Goal: Task Accomplishment & Management: Use online tool/utility

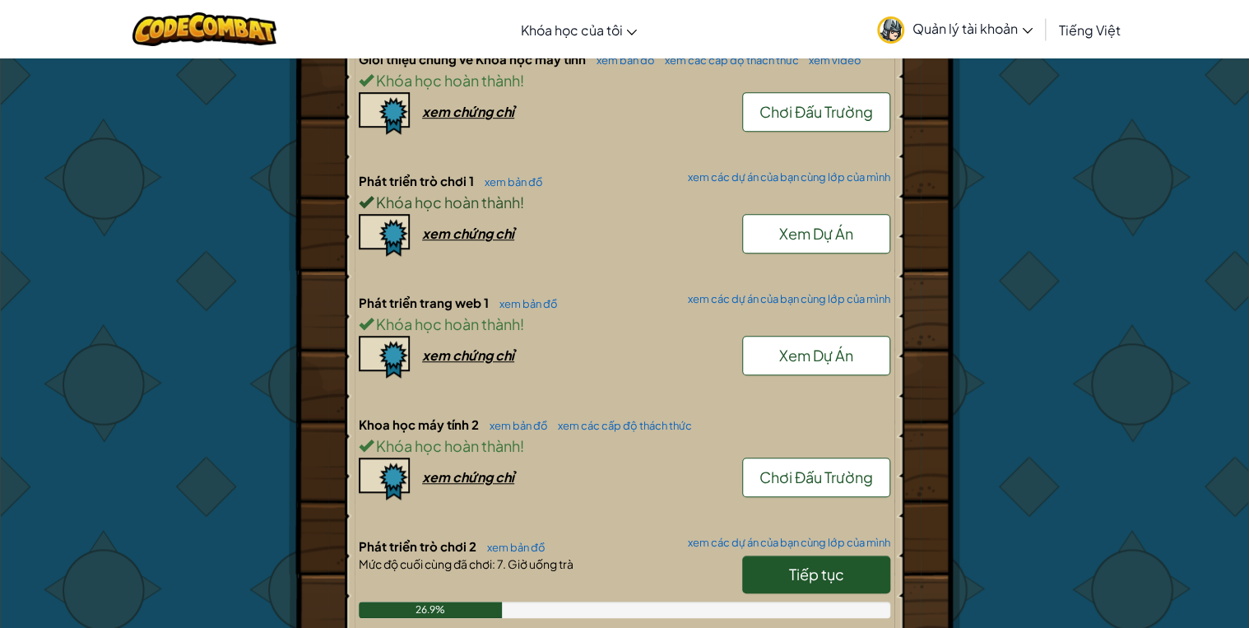
scroll to position [527, 0]
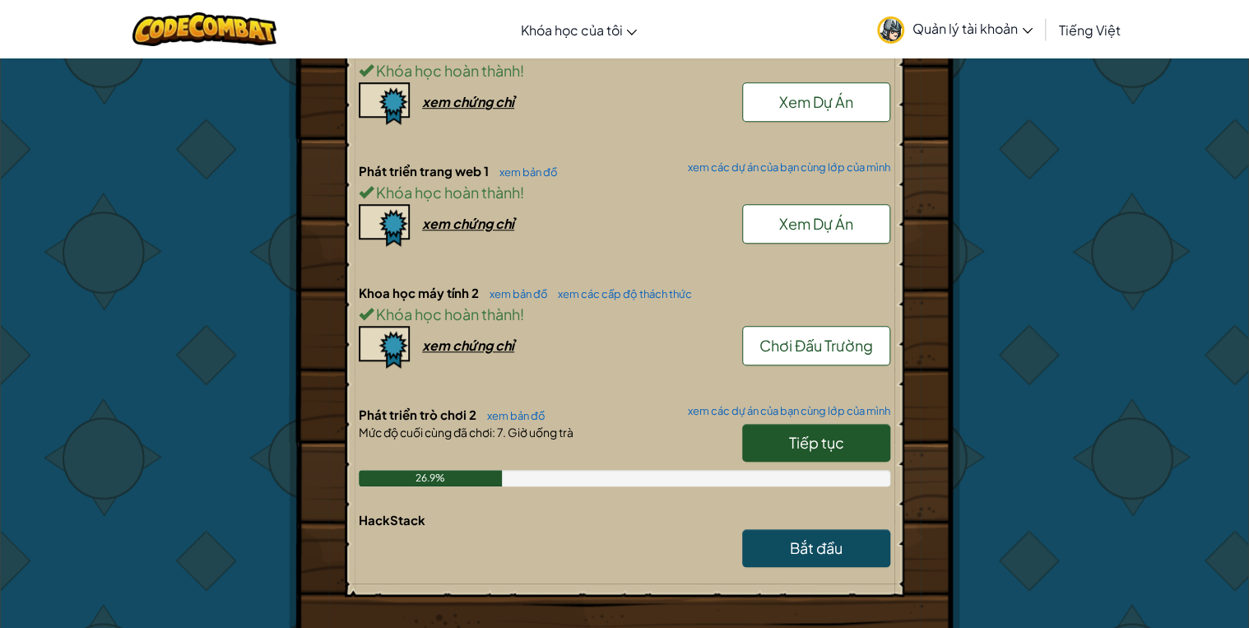
click at [816, 442] on span "Tiếp tục" at bounding box center [816, 442] width 55 height 19
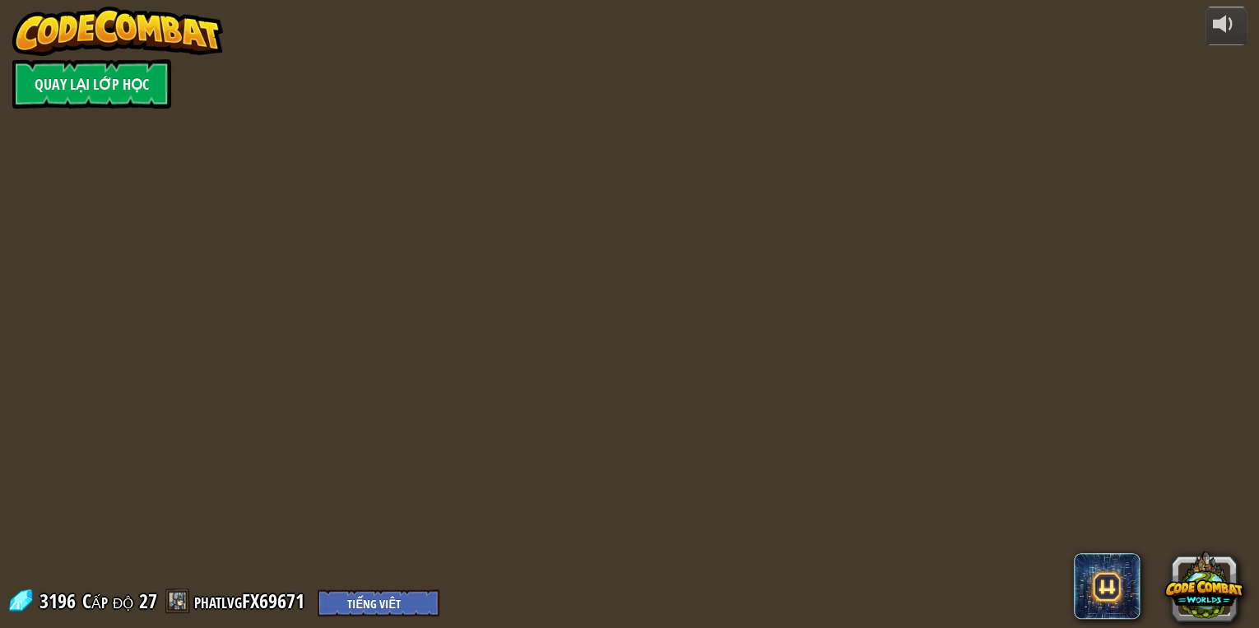
select select "vi"
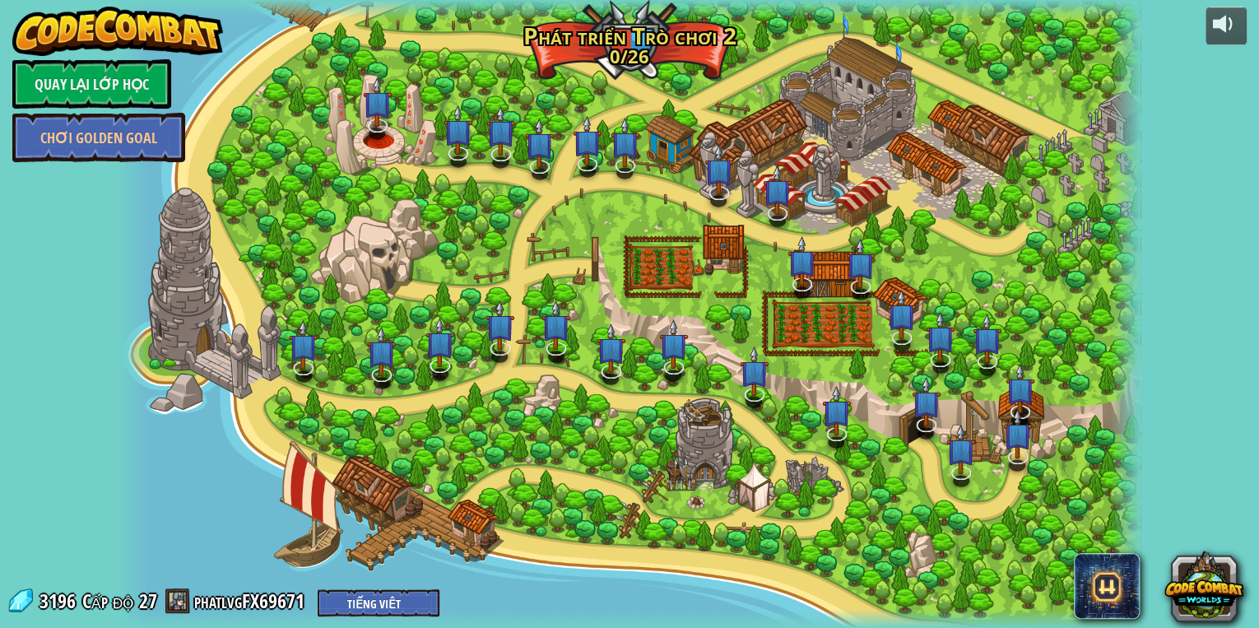
select select "vi"
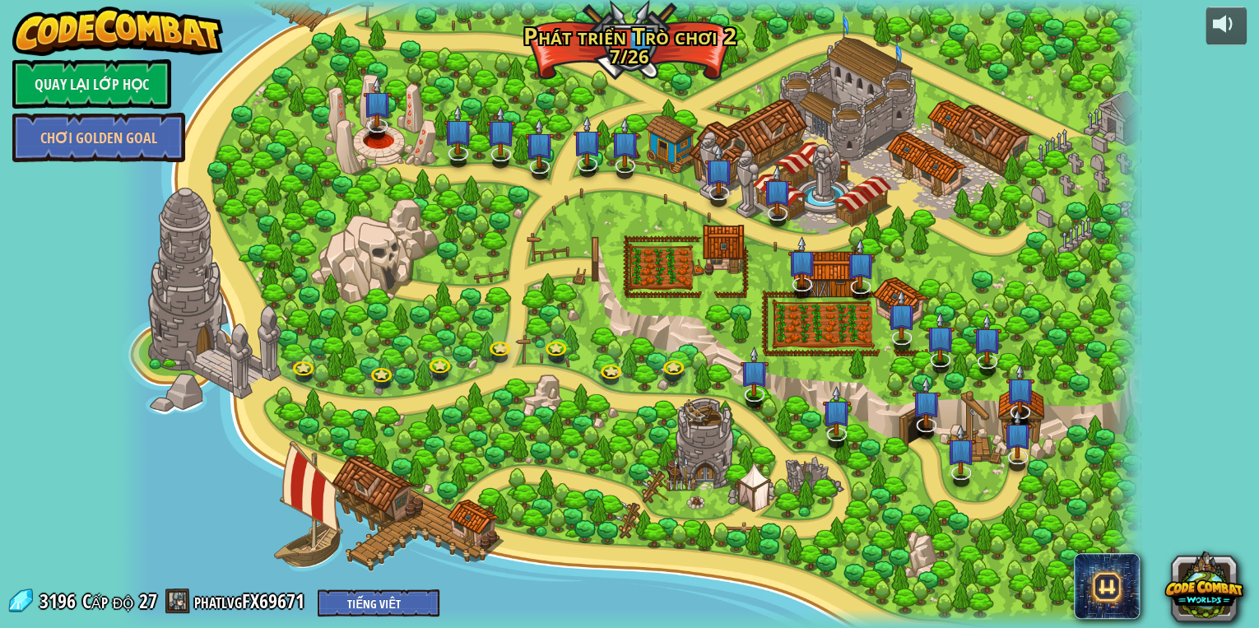
select select "vi"
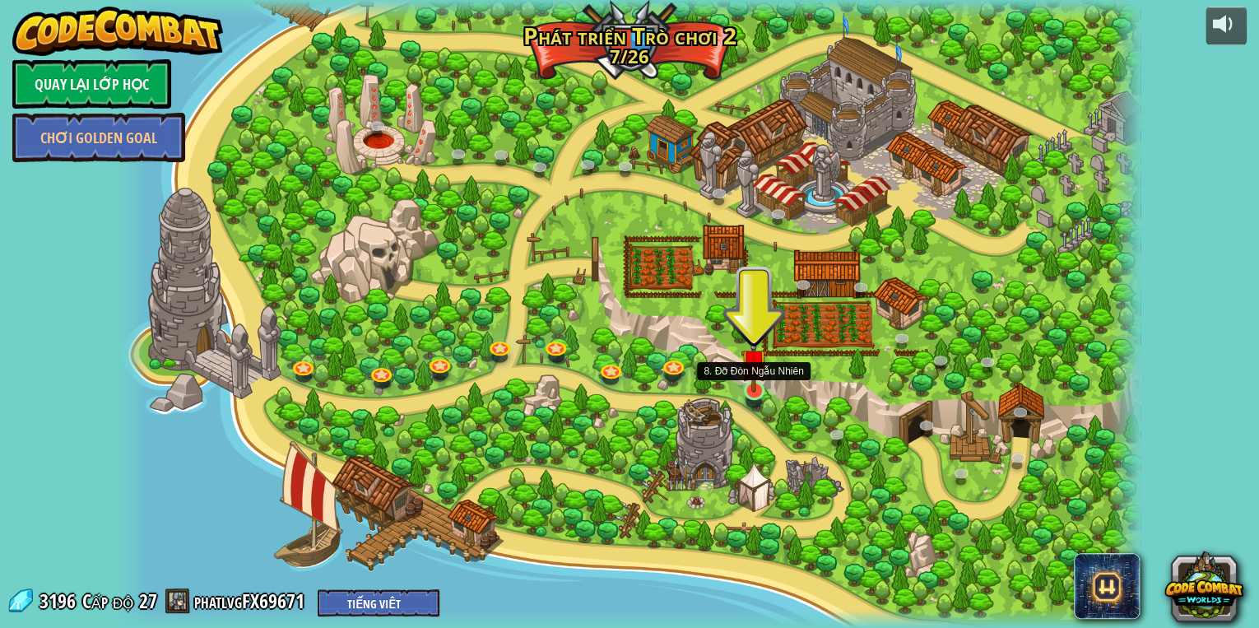
click at [754, 376] on img at bounding box center [754, 362] width 26 height 60
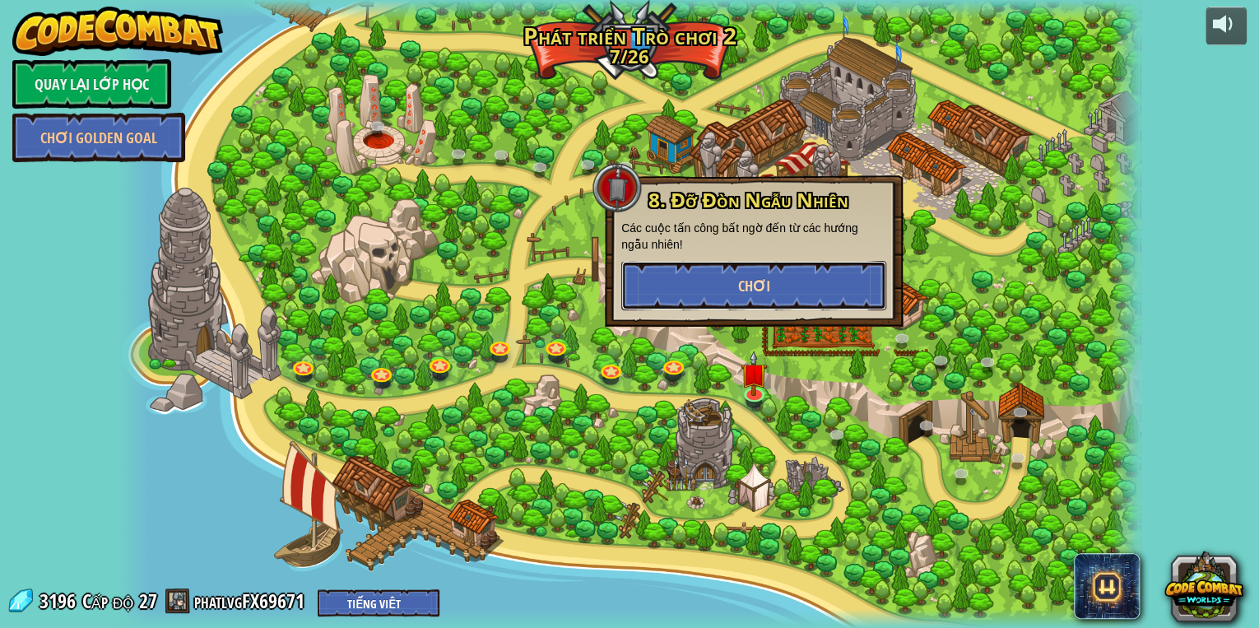
click at [715, 303] on button "Chơi" at bounding box center [753, 285] width 265 height 49
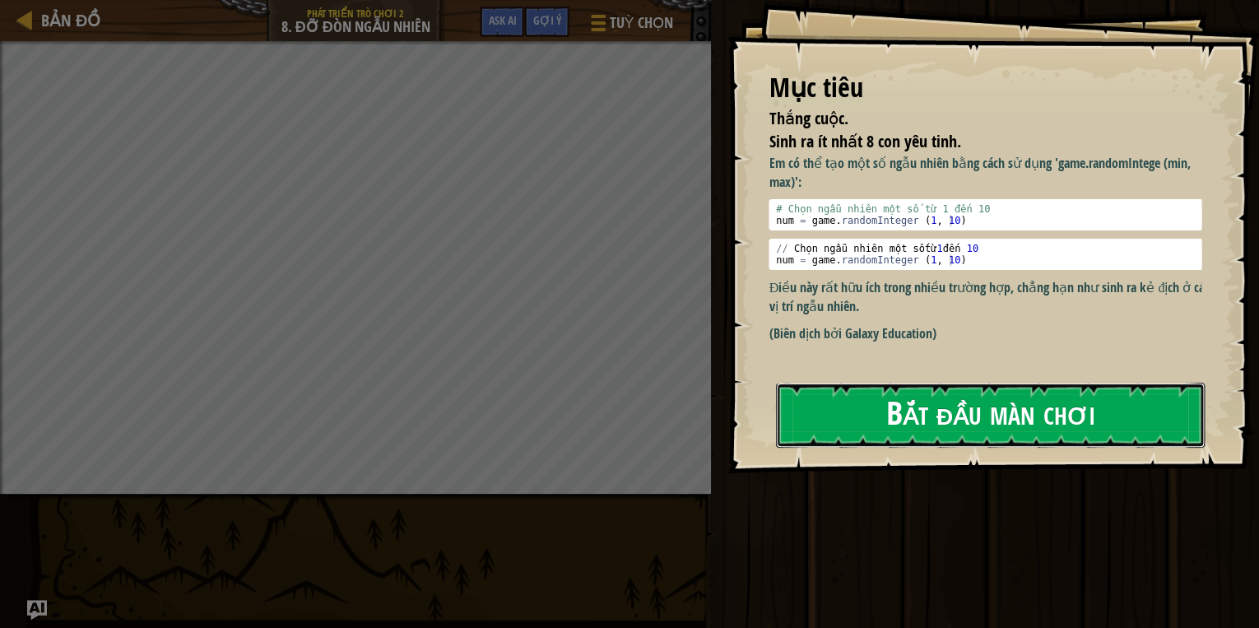
click at [825, 431] on button "Bắt đầu màn chơi" at bounding box center [990, 415] width 429 height 65
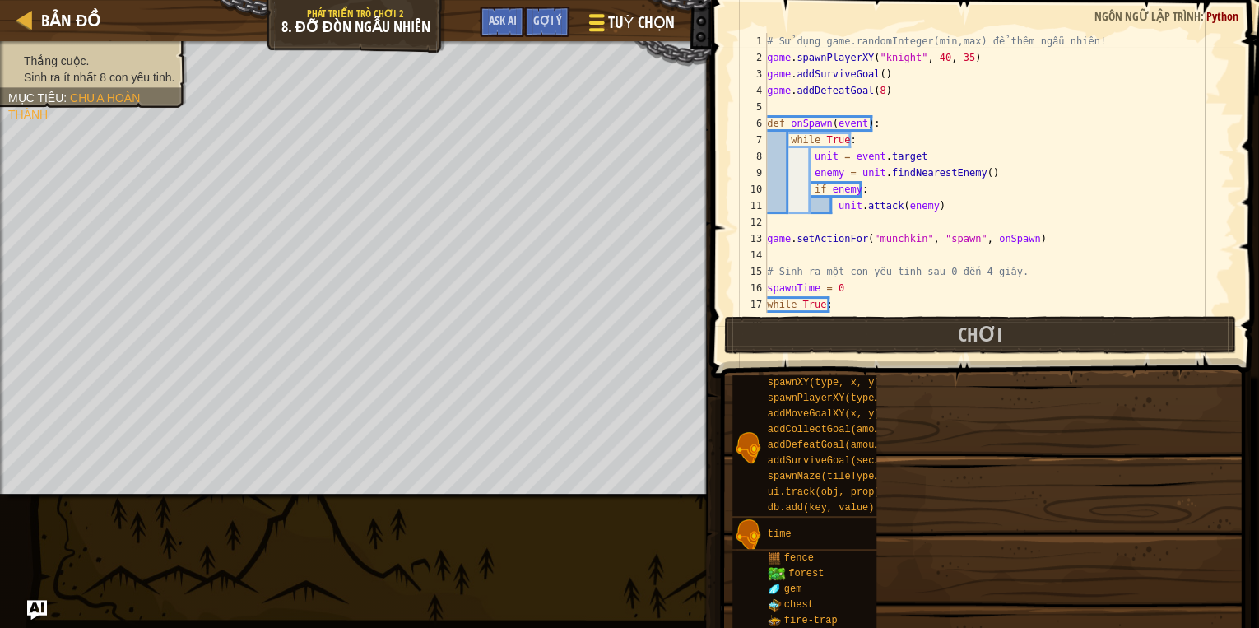
click at [658, 15] on span "Tuỳ chọn" at bounding box center [641, 23] width 67 height 22
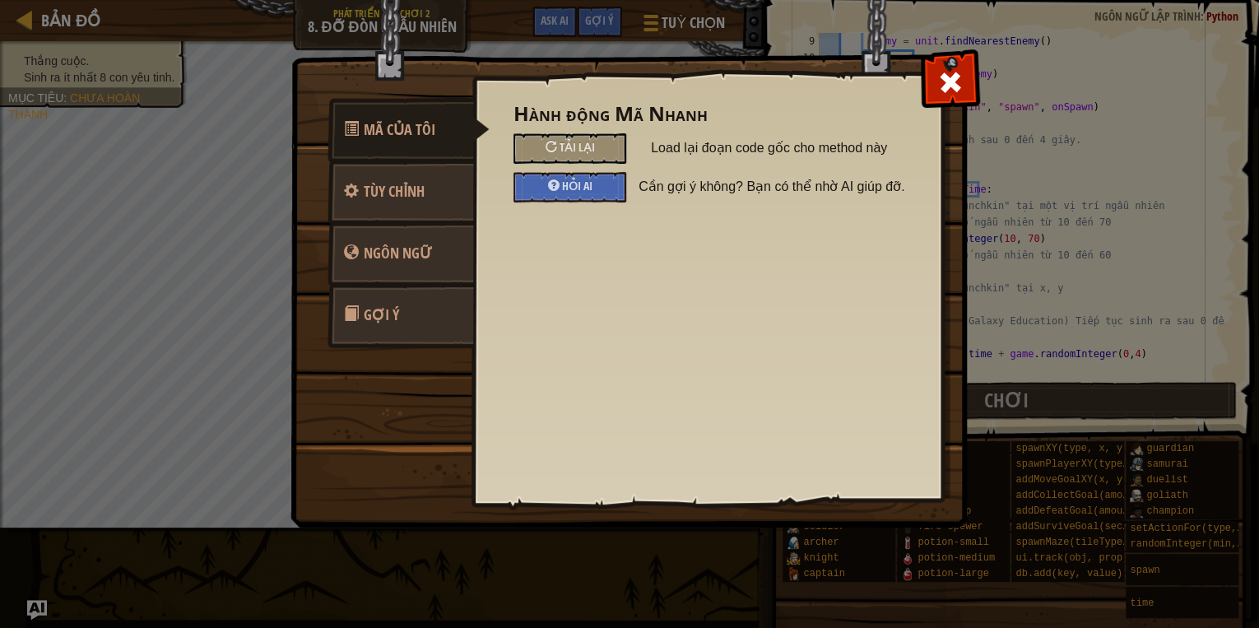
scroll to position [132, 0]
click at [388, 186] on span "Tùy chỉnh" at bounding box center [394, 191] width 61 height 21
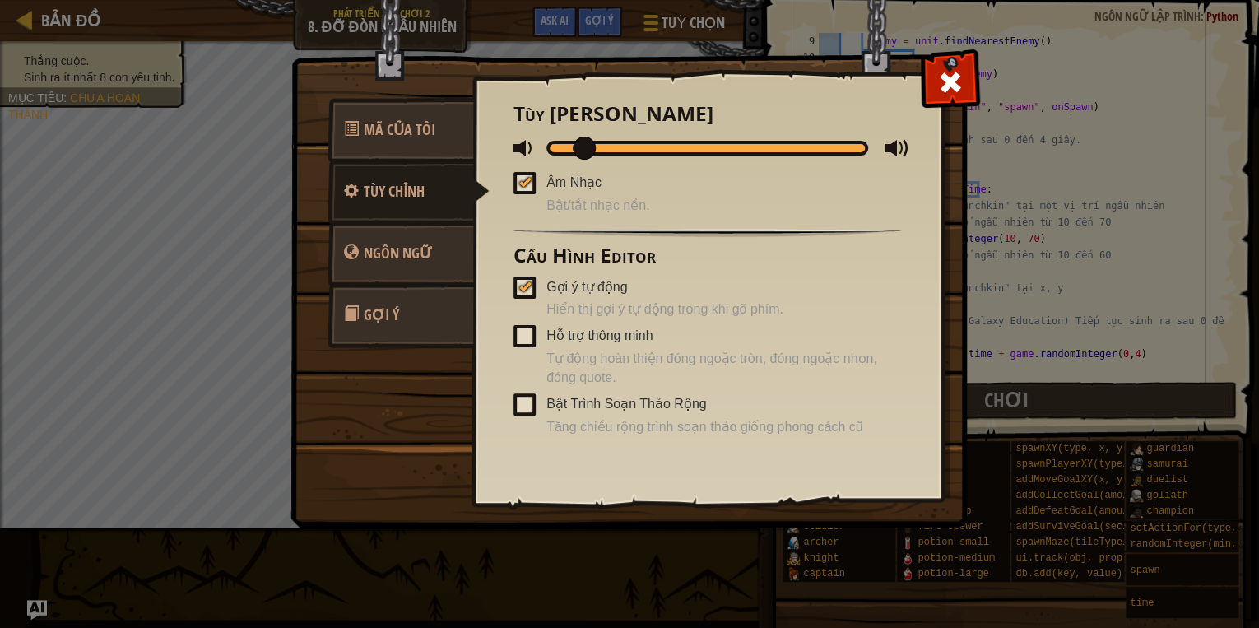
drag, startPoint x: 642, startPoint y: 148, endPoint x: 579, endPoint y: 152, distance: 62.7
click at [579, 152] on span at bounding box center [584, 148] width 23 height 23
click at [955, 79] on span at bounding box center [950, 82] width 26 height 26
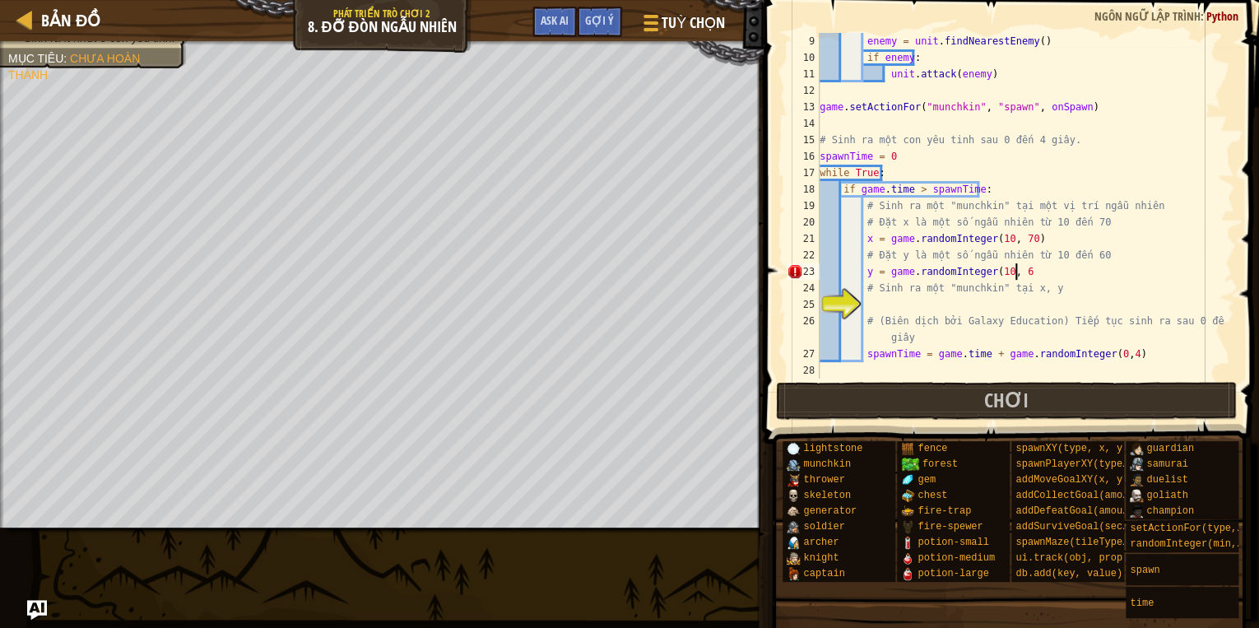
scroll to position [7, 16]
type textarea "y = game.randomInteger(10, 60)"
click at [906, 309] on div "enemy = unit . findNearestEnemy ( ) if enemy : unit . attack ( enemy ) game . s…" at bounding box center [1020, 222] width 408 height 379
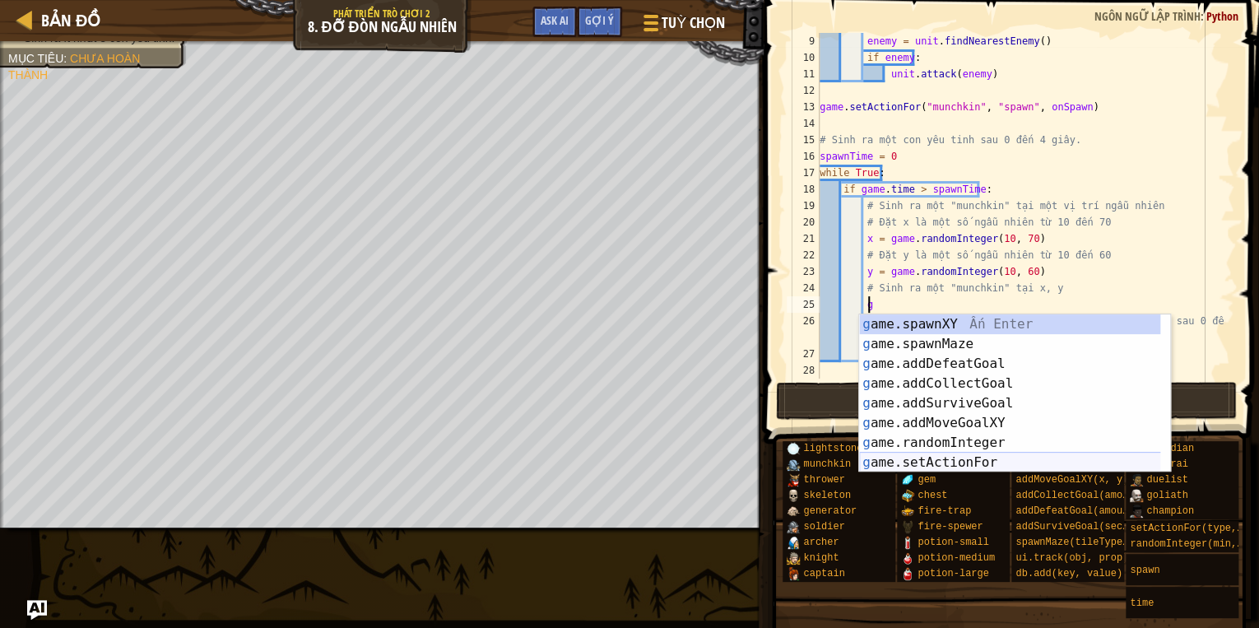
click at [946, 461] on div "g ame.spawnXY Ấn Enter g ame.spawnMaze Ấn Enter g ame.addDefeatGoal Ấn Enter g …" at bounding box center [1014, 413] width 311 height 198
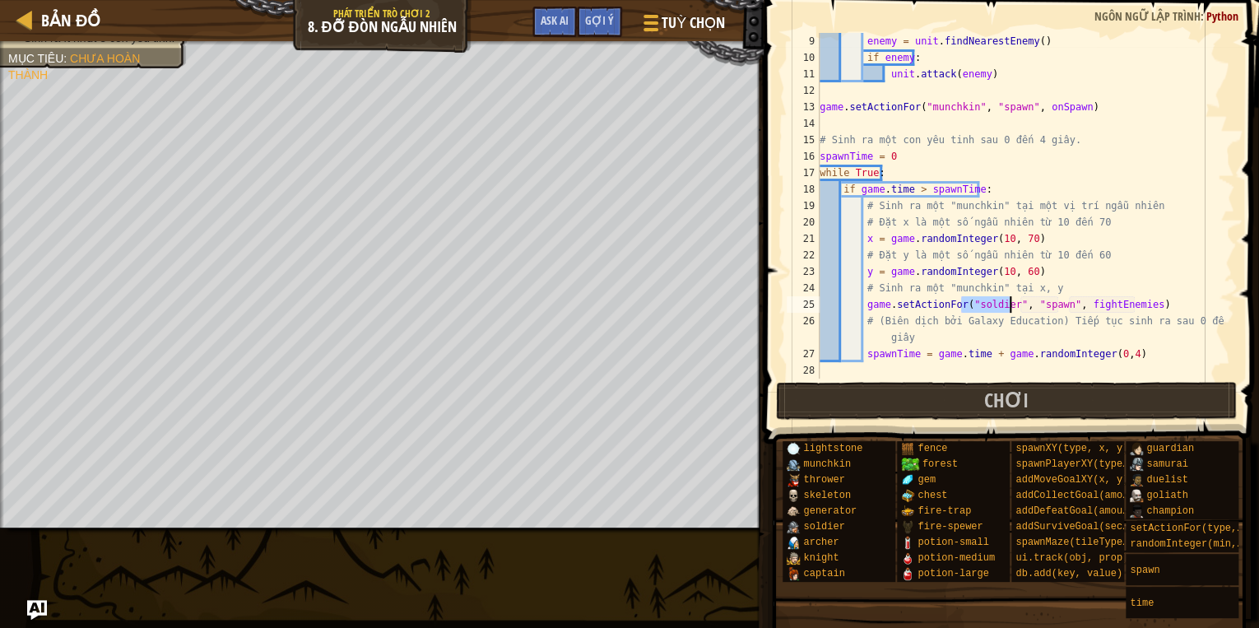
click at [1152, 303] on div "enemy = unit . findNearestEnemy ( ) if enemy : unit . attack ( enemy ) game . s…" at bounding box center [1020, 222] width 408 height 379
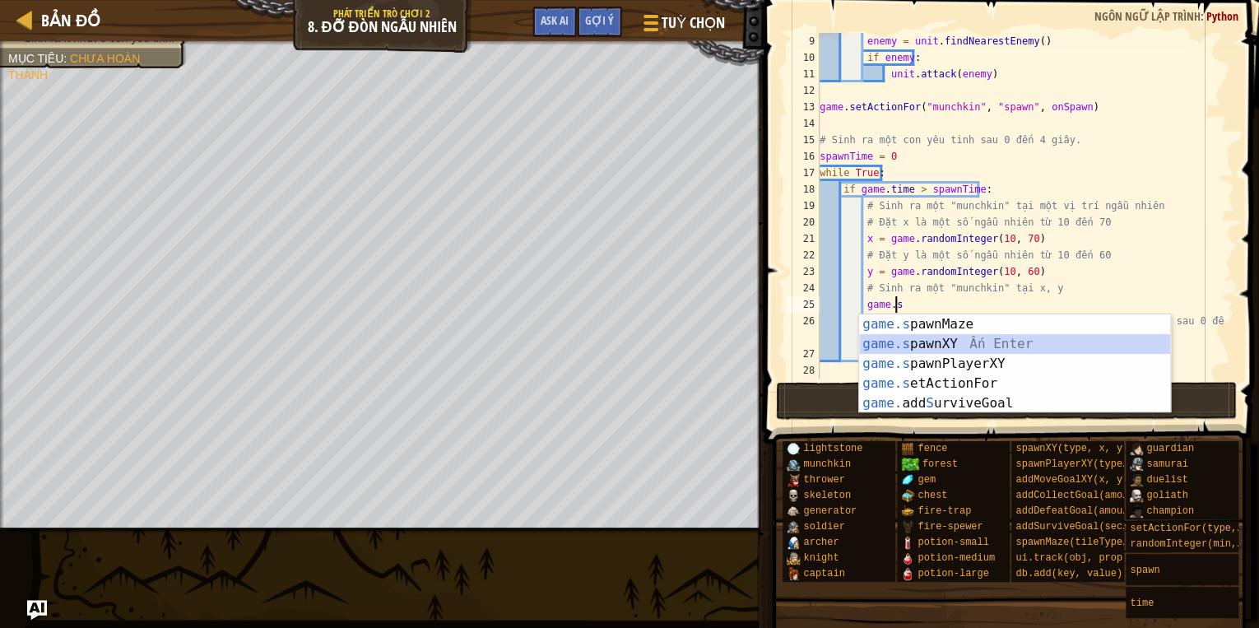
click at [998, 337] on div "game.s pawnMaze Ấn Enter game.s pawnXY Ấn Enter game.s pawnPlayerXY Ấn Enter ga…" at bounding box center [1014, 383] width 311 height 138
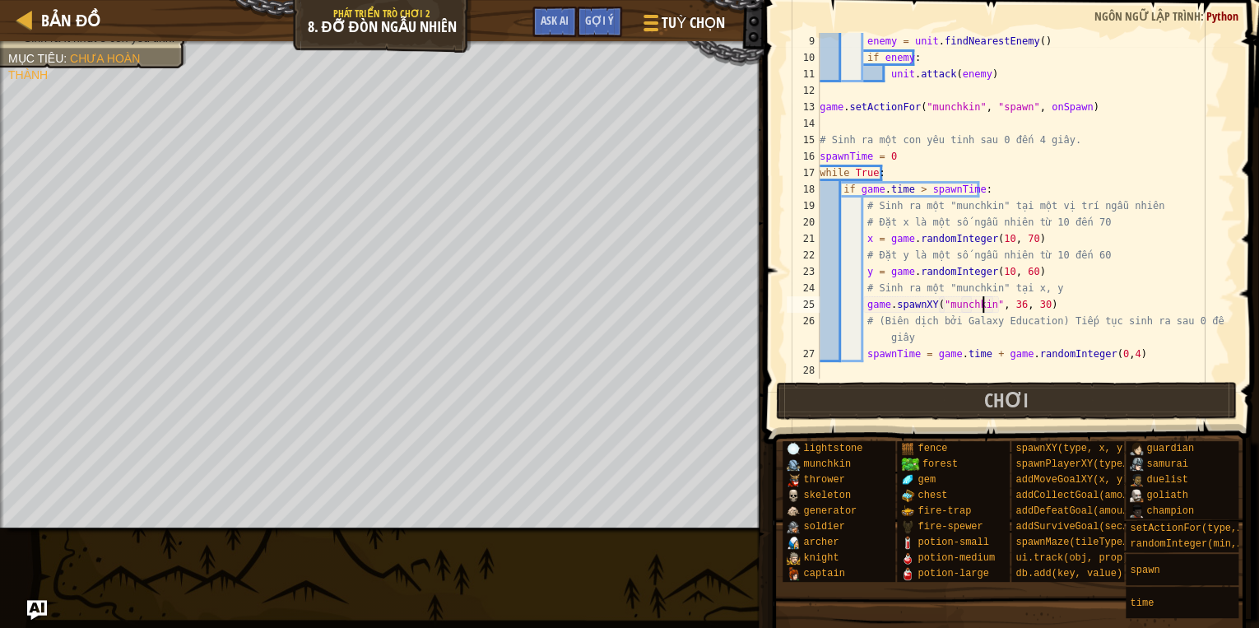
scroll to position [7, 13]
click at [1160, 288] on div "enemy = unit . findNearestEnemy ( ) if enemy : unit . attack ( enemy ) game . s…" at bounding box center [1020, 222] width 408 height 379
click at [945, 408] on button "Chơi" at bounding box center [1007, 401] width 462 height 38
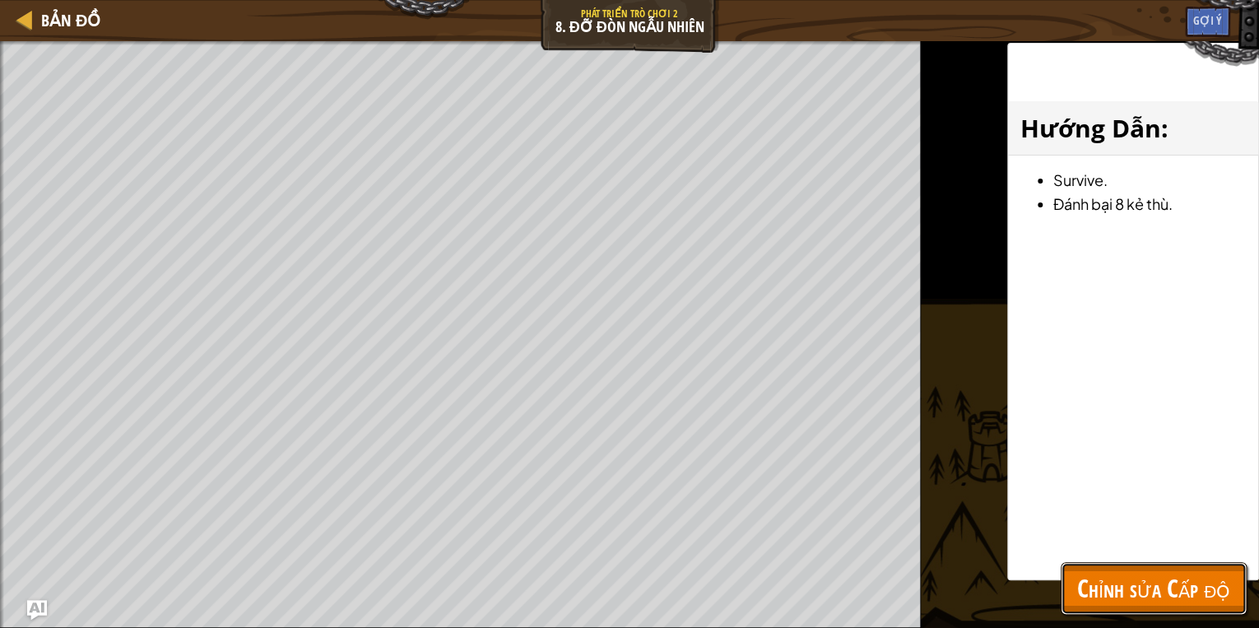
click at [1119, 596] on span "Chỉnh sửa Cấp độ" at bounding box center [1153, 588] width 153 height 34
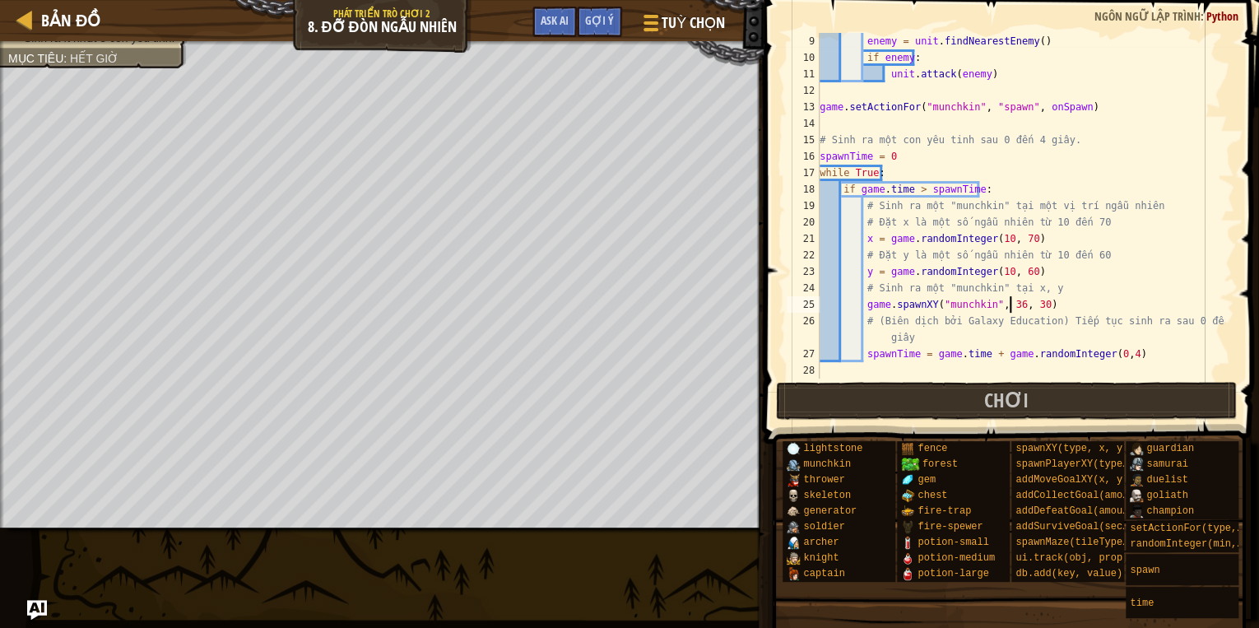
click at [1011, 303] on div "enemy = unit . findNearestEnemy ( ) if enemy : unit . attack ( enemy ) game . s…" at bounding box center [1020, 222] width 408 height 379
click at [1130, 299] on div "enemy = unit . findNearestEnemy ( ) if enemy : unit . attack ( enemy ) game . s…" at bounding box center [1020, 222] width 408 height 379
click at [1026, 306] on div "enemy = unit . findNearestEnemy ( ) if enemy : unit . attack ( enemy ) game . s…" at bounding box center [1020, 222] width 408 height 379
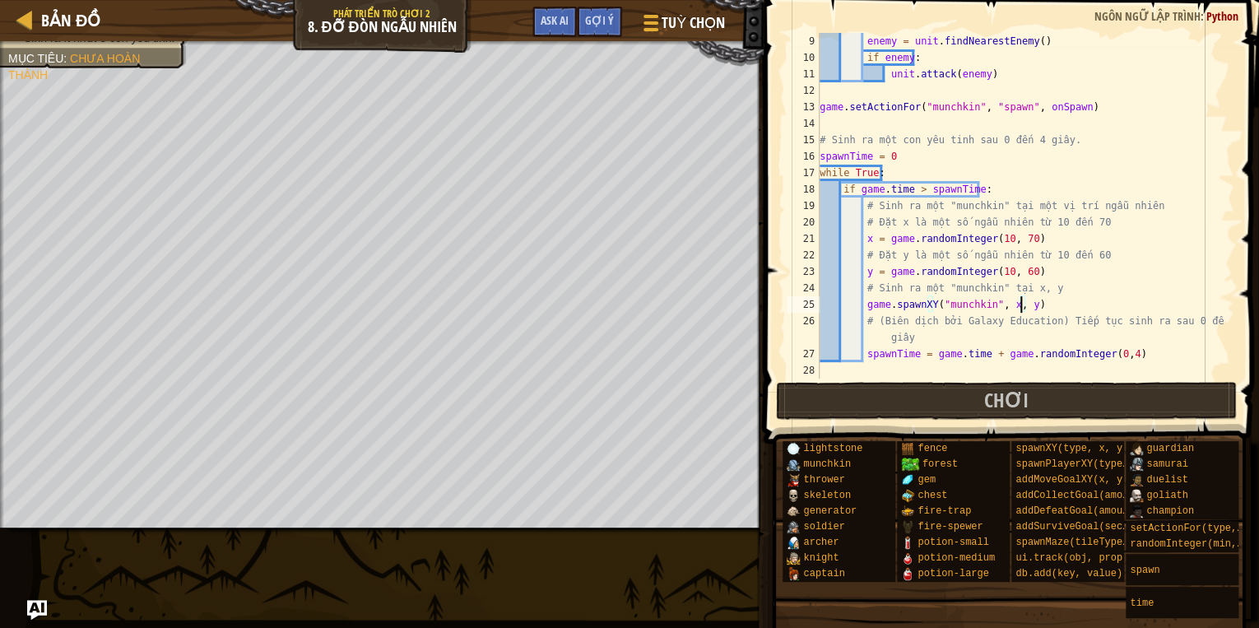
click at [977, 333] on div "enemy = unit . findNearestEnemy ( ) if enemy : unit . attack ( enemy ) game . s…" at bounding box center [1020, 222] width 408 height 379
type textarea "# (Biên dịch bởi Galaxy Education) Tiếp tục sinh ra sau 0 đến 4 giây"
click at [986, 399] on span "Chơi" at bounding box center [1006, 400] width 44 height 26
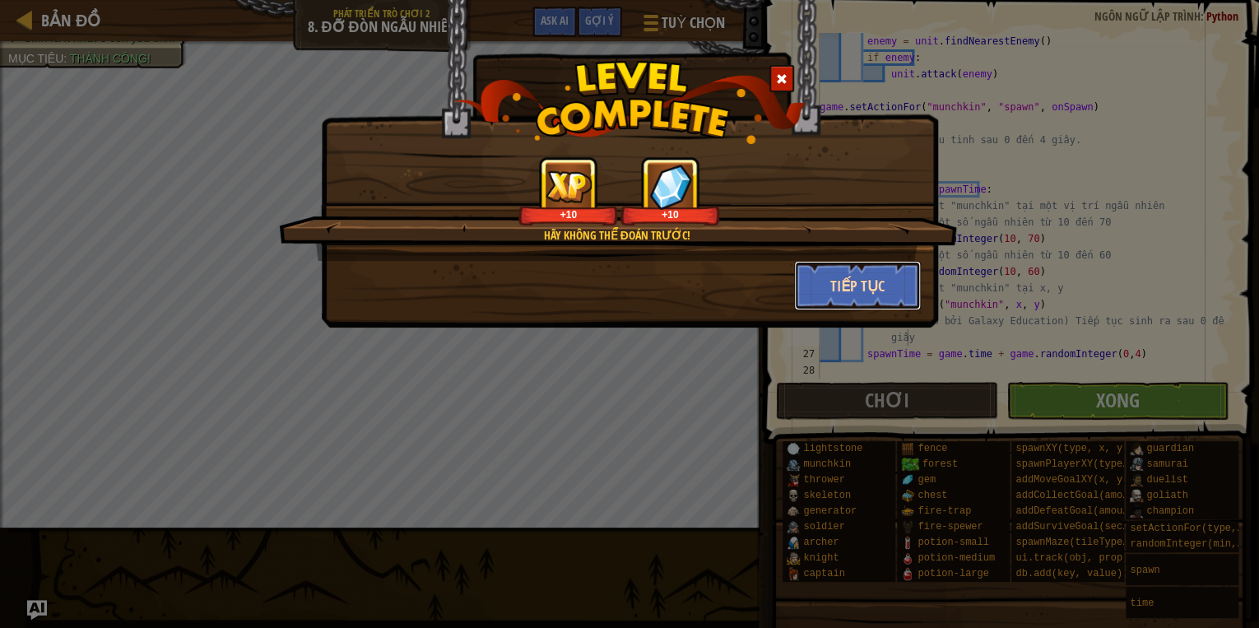
click at [859, 294] on button "Tiếp tục" at bounding box center [858, 285] width 128 height 49
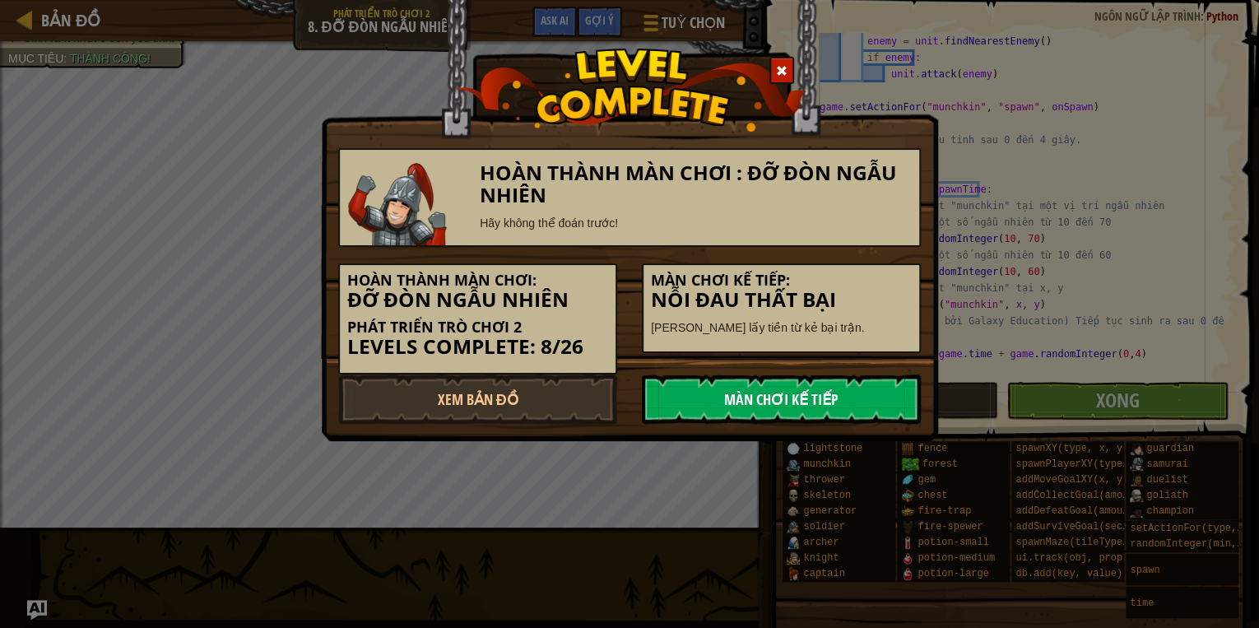
click at [799, 396] on link "Màn chơi kế tiếp" at bounding box center [781, 398] width 279 height 49
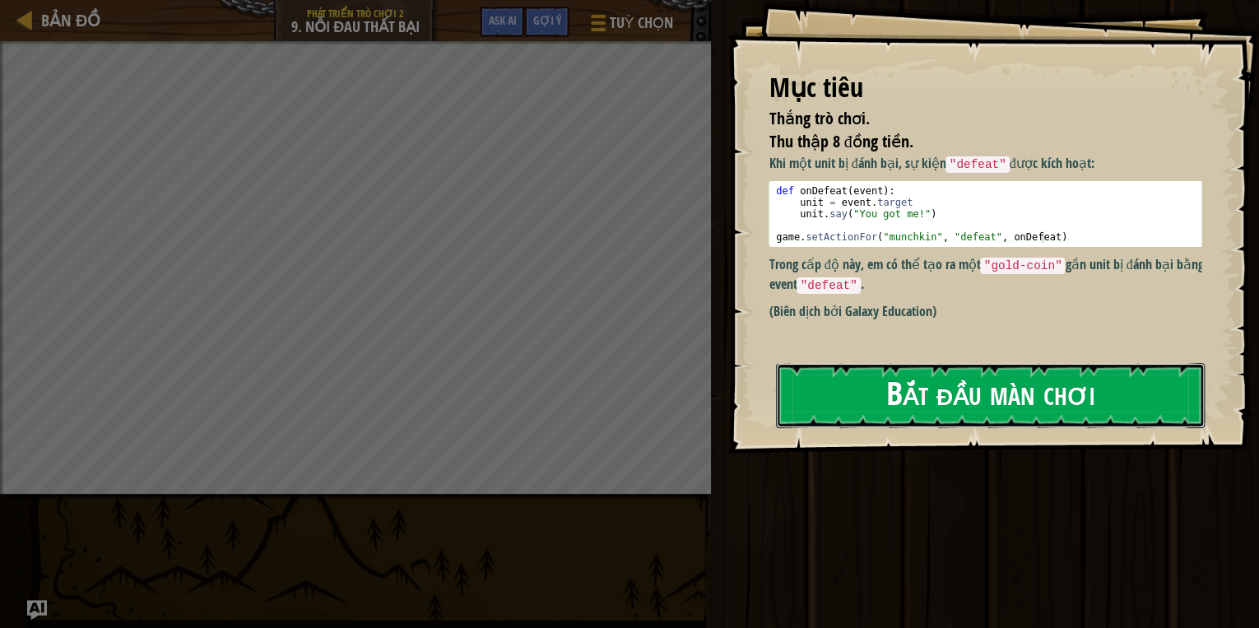
click at [856, 392] on button "Bắt đầu màn chơi" at bounding box center [990, 395] width 429 height 65
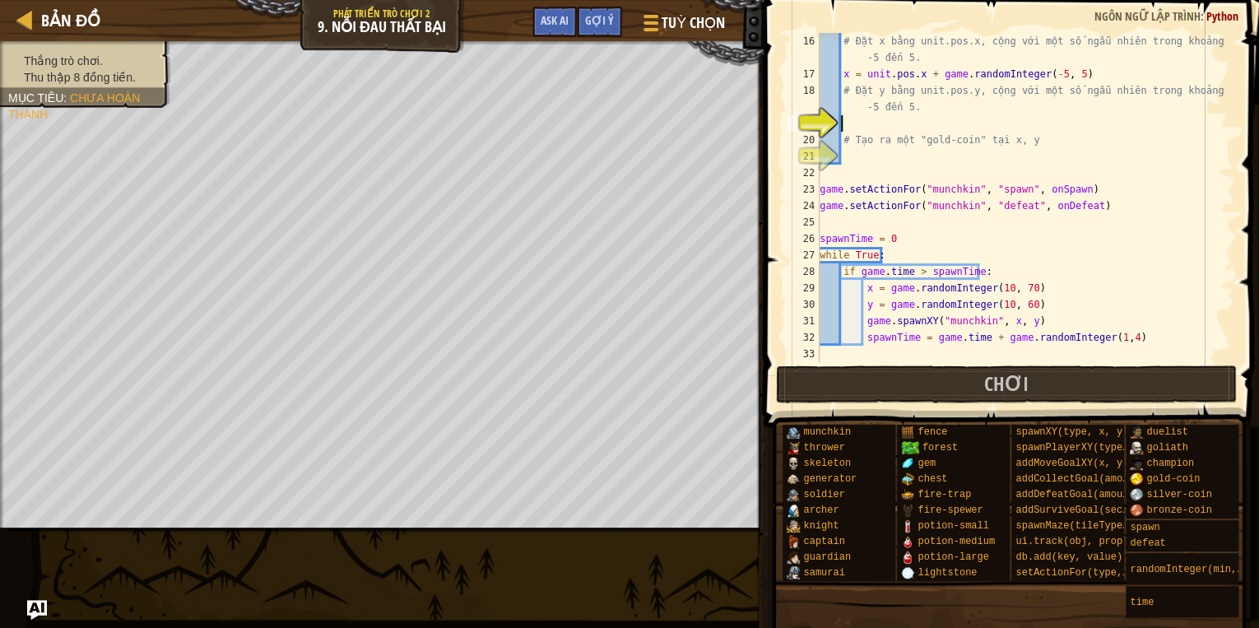
scroll to position [184, 0]
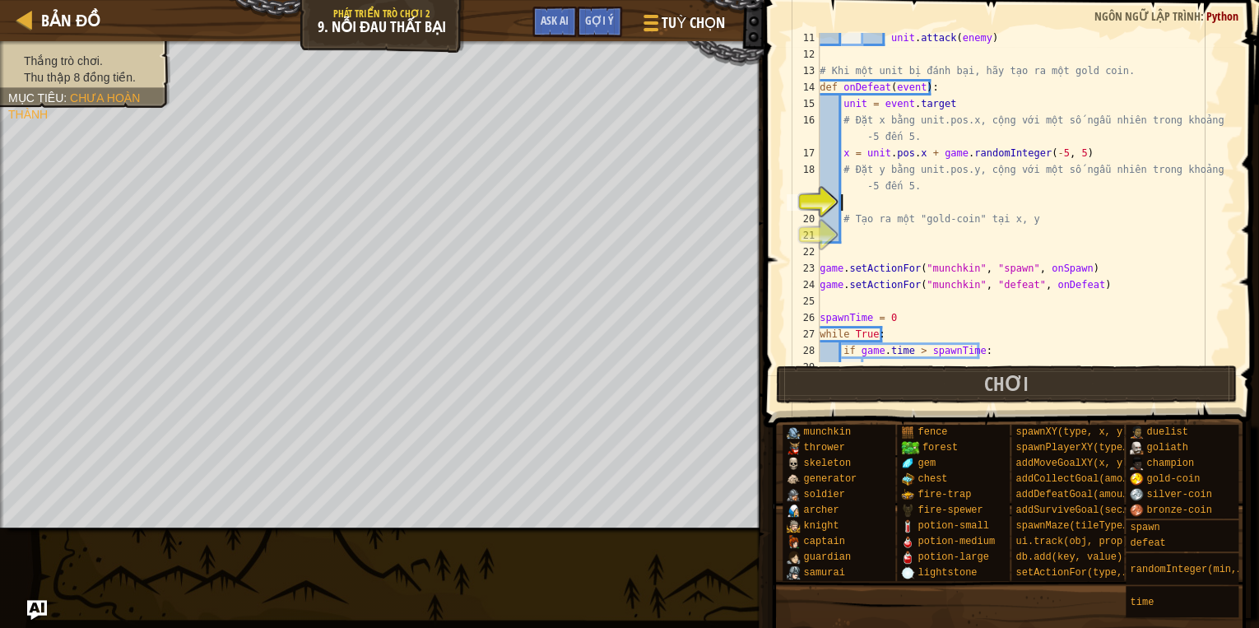
click at [853, 198] on div "unit . attack ( enemy ) # Khi một unit bị đánh bại, hãy tạo ra một gold coin. d…" at bounding box center [1020, 211] width 408 height 362
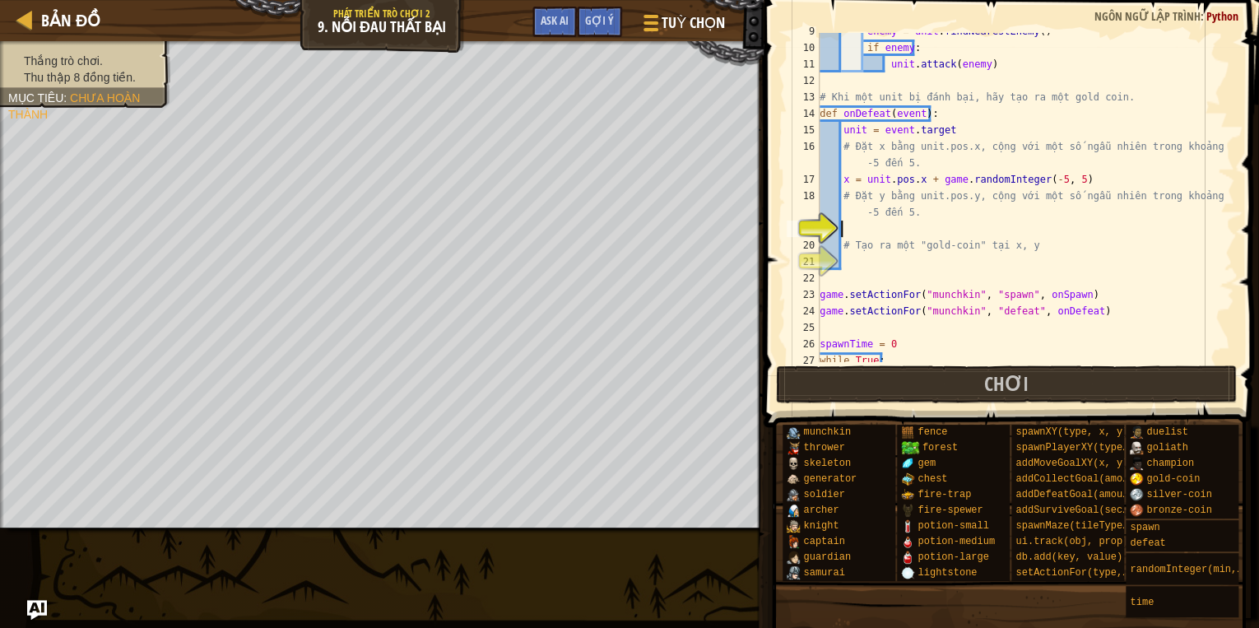
scroll to position [158, 0]
click at [887, 235] on div "enemy = unit . findNearestEnemy ( ) if enemy : unit . attack ( enemy ) # Khi mộ…" at bounding box center [1020, 204] width 408 height 362
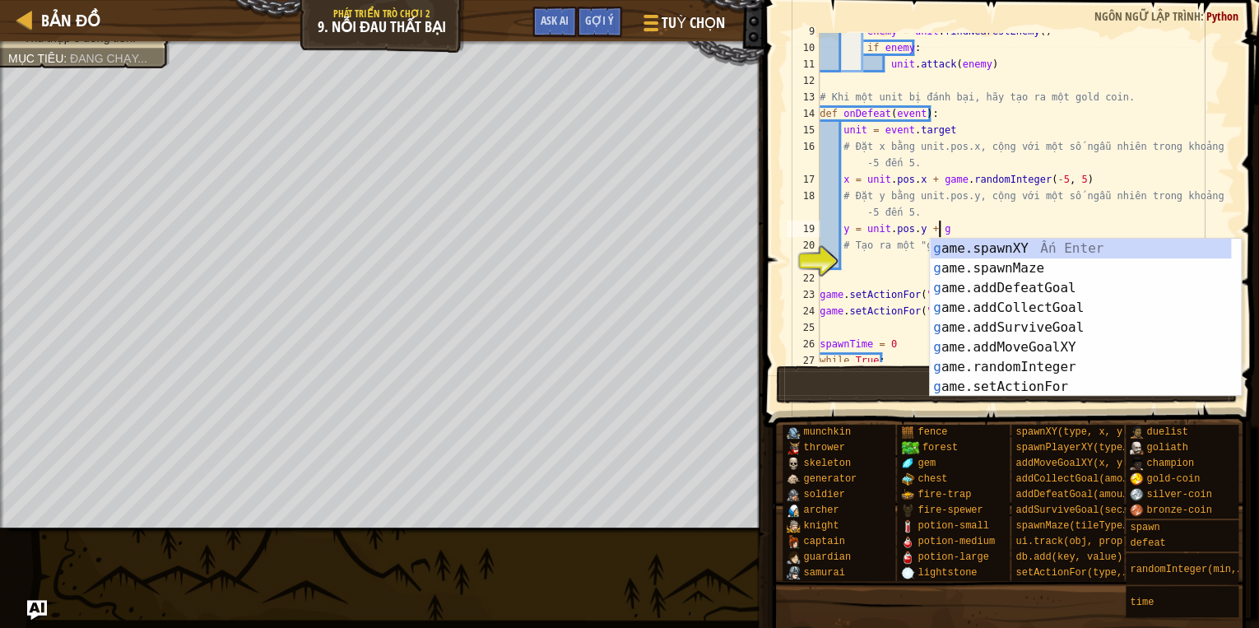
scroll to position [7, 8]
click at [1034, 372] on div "g ame.spawnXY Ấn Enter g ame.spawnMaze Ấn Enter g ame.addDefeatGoal Ấn Enter g …" at bounding box center [1080, 338] width 301 height 198
type textarea "y = unit.pos.y + game.randomInteger(10, 60)"
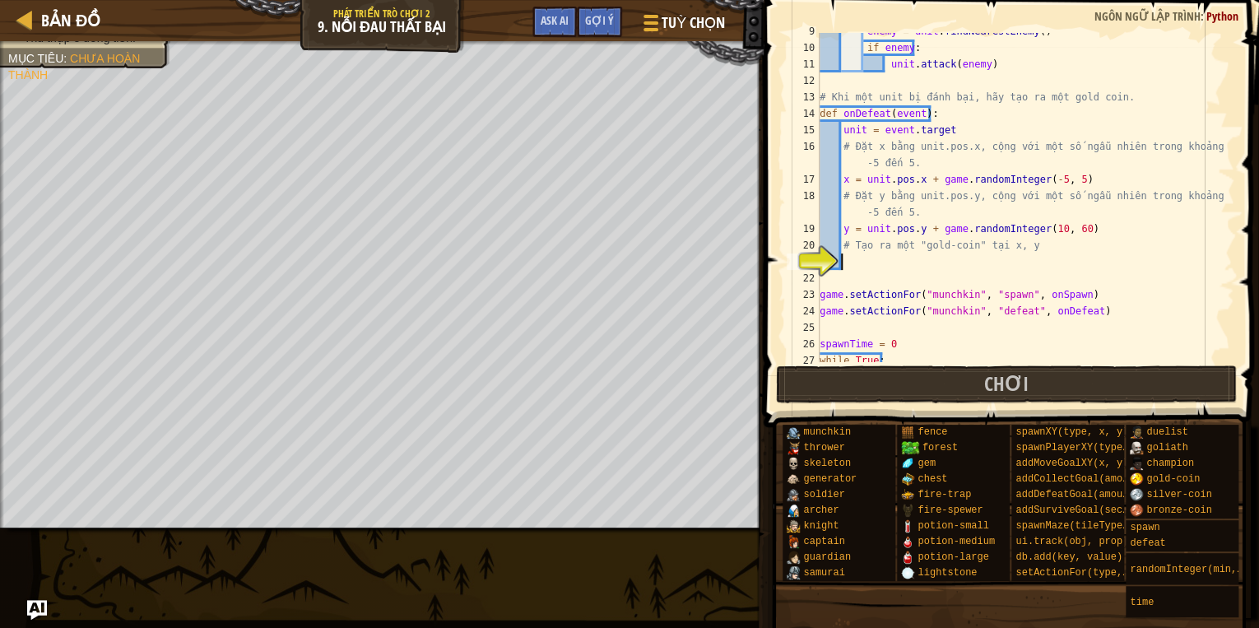
click at [1083, 257] on div "enemy = unit . findNearestEnemy ( ) if enemy : unit . attack ( enemy ) # Khi mộ…" at bounding box center [1020, 204] width 408 height 362
click at [1046, 230] on div "enemy = unit . findNearestEnemy ( ) if enemy : unit . attack ( enemy ) # Khi mộ…" at bounding box center [1020, 204] width 408 height 362
click at [1073, 225] on div "enemy = unit . findNearestEnemy ( ) if enemy : unit . attack ( enemy ) # Khi mộ…" at bounding box center [1020, 204] width 408 height 362
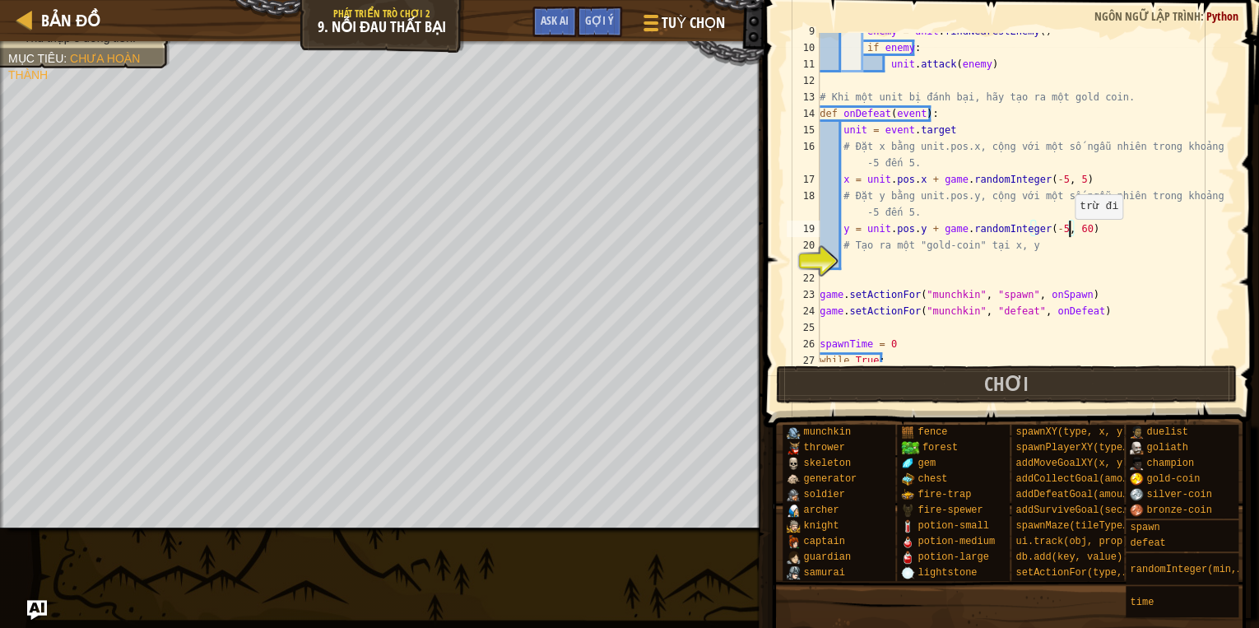
click at [1067, 225] on div "enemy = unit . findNearestEnemy ( ) if enemy : unit . attack ( enemy ) # Khi mộ…" at bounding box center [1020, 204] width 408 height 362
click at [1044, 235] on div "enemy = unit . findNearestEnemy ( ) if enemy : unit . attack ( enemy ) # Khi mộ…" at bounding box center [1020, 204] width 408 height 362
click at [1070, 225] on div "enemy = unit . findNearestEnemy ( ) if enemy : unit . attack ( enemy ) # Khi mộ…" at bounding box center [1020, 204] width 408 height 362
type textarea "y = unit.pos.y + game.randomInteger(-5, 5)"
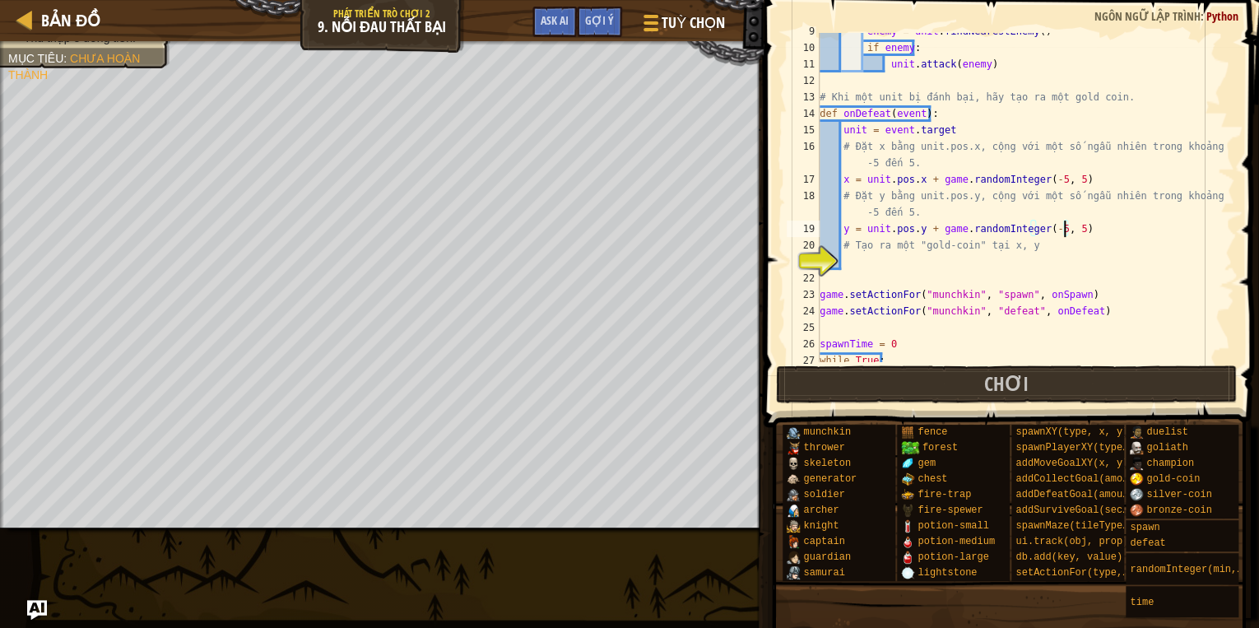
click at [872, 264] on div "enemy = unit . findNearestEnemy ( ) if enemy : unit . attack ( enemy ) # Khi mộ…" at bounding box center [1020, 204] width 408 height 362
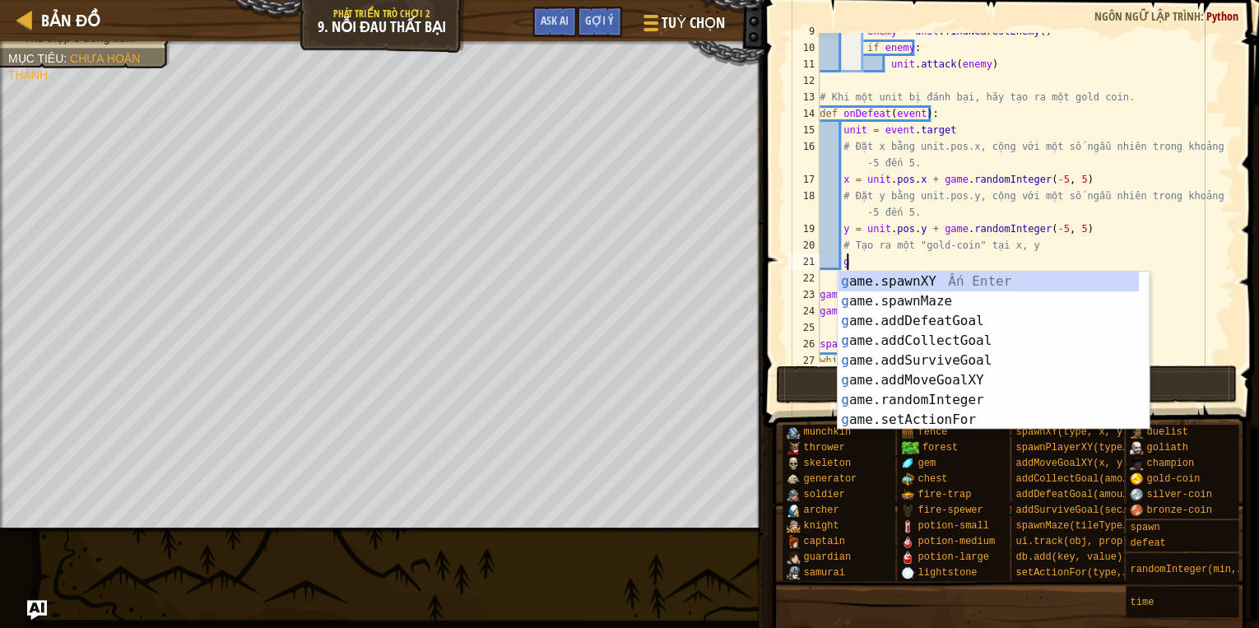
scroll to position [7, 1]
click at [941, 286] on div "g ame.spawnXY Ấn Enter g ame.spawnMaze Ấn Enter g ame.addDefeatGoal Ấn Enter g …" at bounding box center [988, 371] width 301 height 198
type textarea "game.spawnXY("fence", 36, 30)"
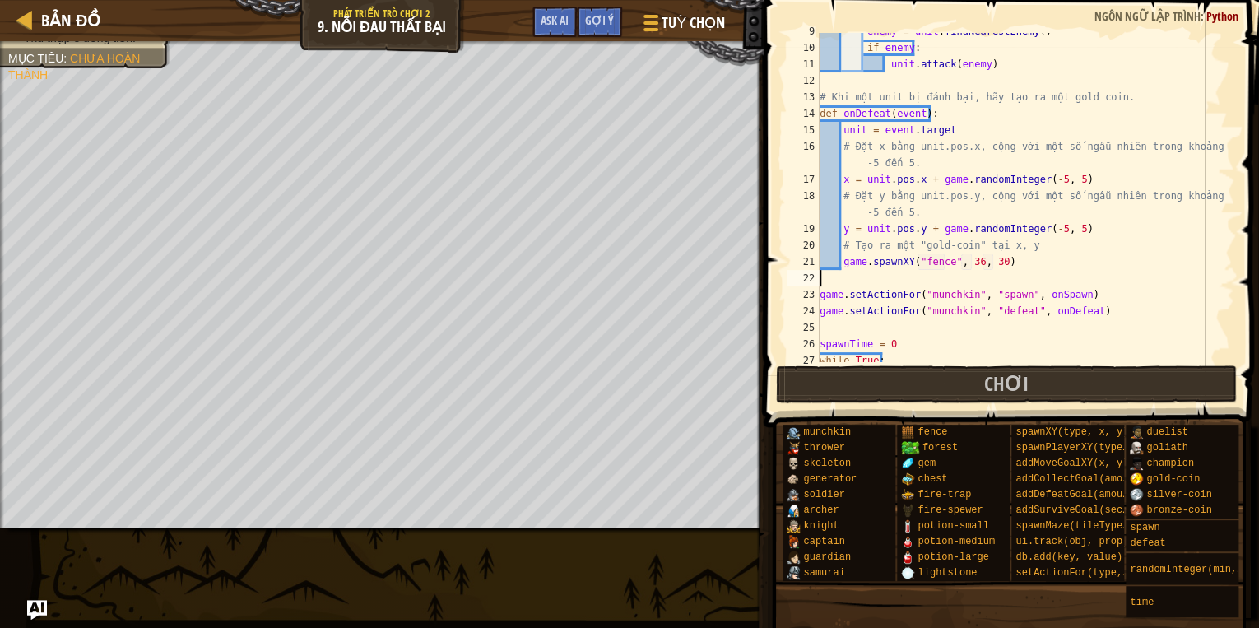
click at [982, 272] on div "enemy = unit . findNearestEnemy ( ) if enemy : unit . attack ( enemy ) # Khi mộ…" at bounding box center [1020, 204] width 408 height 362
click at [944, 264] on div "enemy = unit . findNearestEnemy ( ) if enemy : unit . attack ( enemy ) # Khi mộ…" at bounding box center [1020, 204] width 408 height 362
drag, startPoint x: 917, startPoint y: 244, endPoint x: 967, endPoint y: 241, distance: 50.3
click at [967, 241] on div "enemy = unit . findNearestEnemy ( ) if enemy : unit . attack ( enemy ) # Khi mộ…" at bounding box center [1020, 204] width 408 height 362
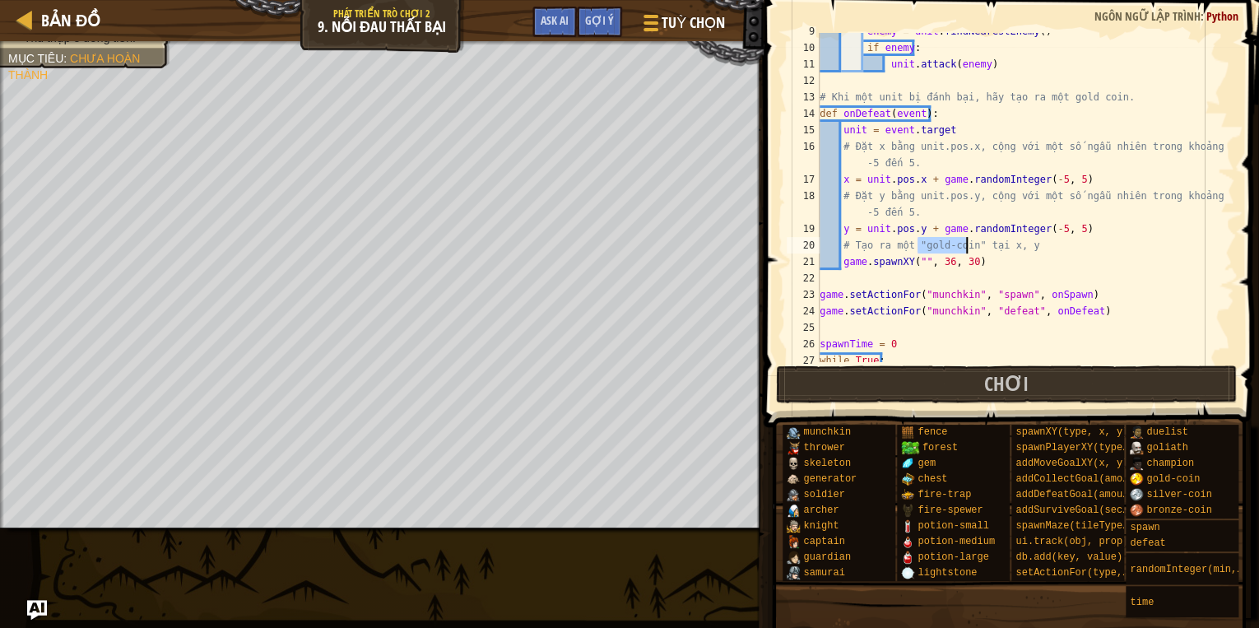
click at [915, 263] on div "enemy = unit . findNearestEnemy ( ) if enemy : unit . attack ( enemy ) # Khi mộ…" at bounding box center [1020, 204] width 408 height 362
click at [916, 263] on div "enemy = unit . findNearestEnemy ( ) if enemy : unit . attack ( enemy ) # Khi mộ…" at bounding box center [1020, 197] width 408 height 329
paste textarea "gold-coin"
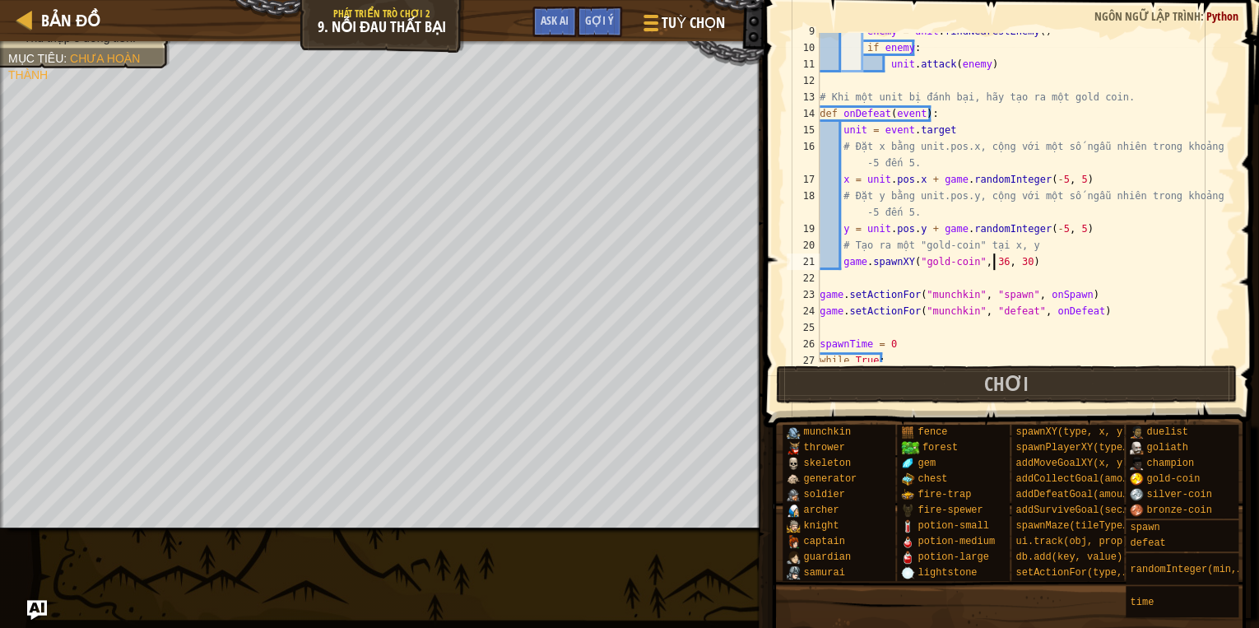
click at [995, 257] on div "enemy = unit . findNearestEnemy ( ) if enemy : unit . attack ( enemy ) # Khi mộ…" at bounding box center [1020, 204] width 408 height 362
type textarea "game.spawnXY("gold-coin", x, 30)"
click at [1015, 280] on div "enemy = unit . findNearestEnemy ( ) if enemy : unit . attack ( enemy ) # Khi mộ…" at bounding box center [1020, 204] width 408 height 362
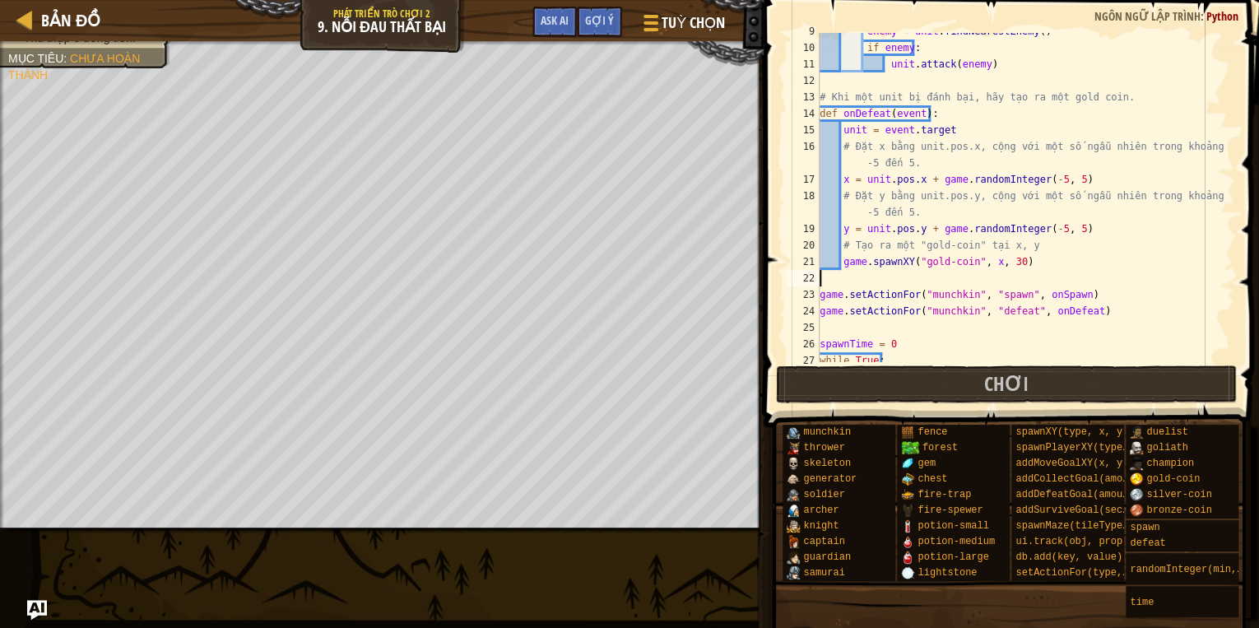
click at [1011, 263] on div "enemy = unit . findNearestEnemy ( ) if enemy : unit . attack ( enemy ) # Khi mộ…" at bounding box center [1020, 204] width 408 height 362
type textarea "game.spawnXY("gold-coin", x, y)"
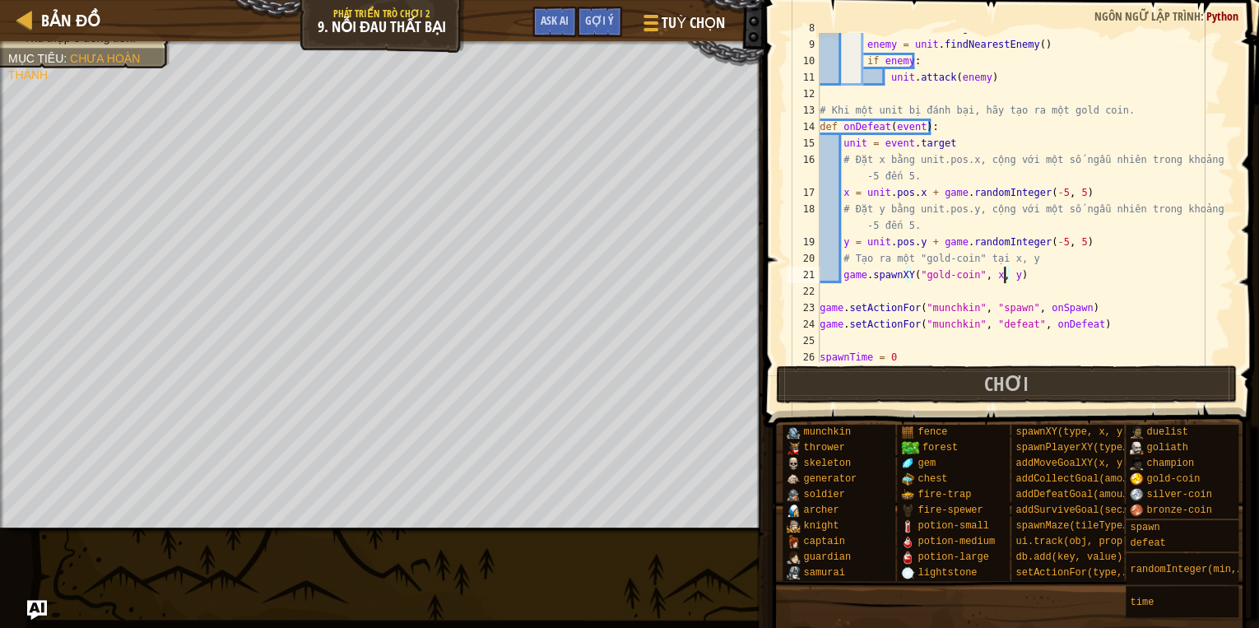
scroll to position [145, 0]
click at [1168, 291] on div "unit = event . target enemy = unit . findNearestEnemy ( ) if enemy : unit . att…" at bounding box center [1020, 201] width 408 height 362
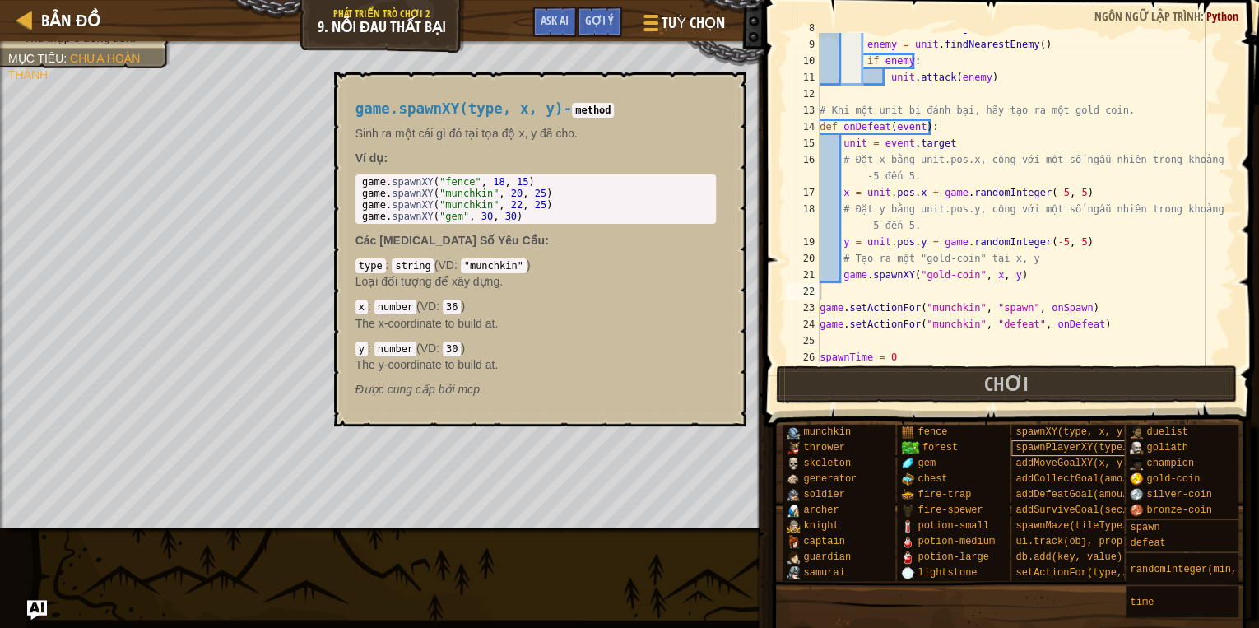
drag, startPoint x: 1116, startPoint y: 417, endPoint x: 1105, endPoint y: 439, distance: 24.7
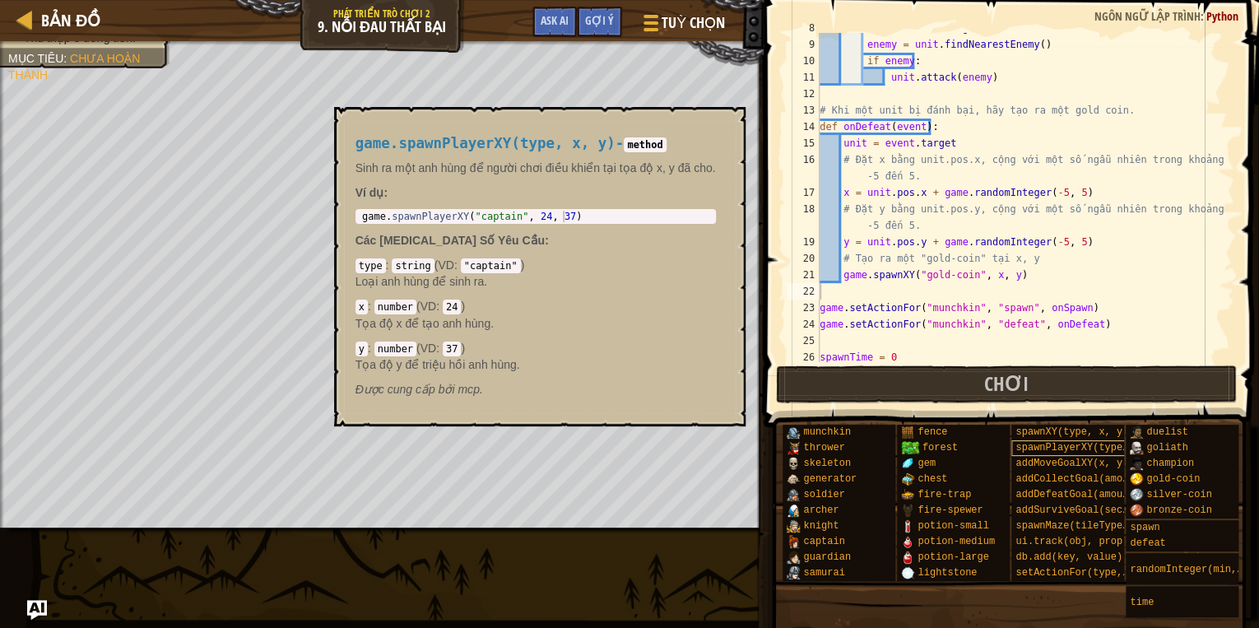
type textarea "spawnTime = 0"
drag, startPoint x: 1105, startPoint y: 439, endPoint x: 972, endPoint y: 357, distance: 156.7
click at [972, 357] on div "unit = event . target enemy = unit . findNearestEnemy ( ) if enemy : unit . att…" at bounding box center [1020, 201] width 408 height 362
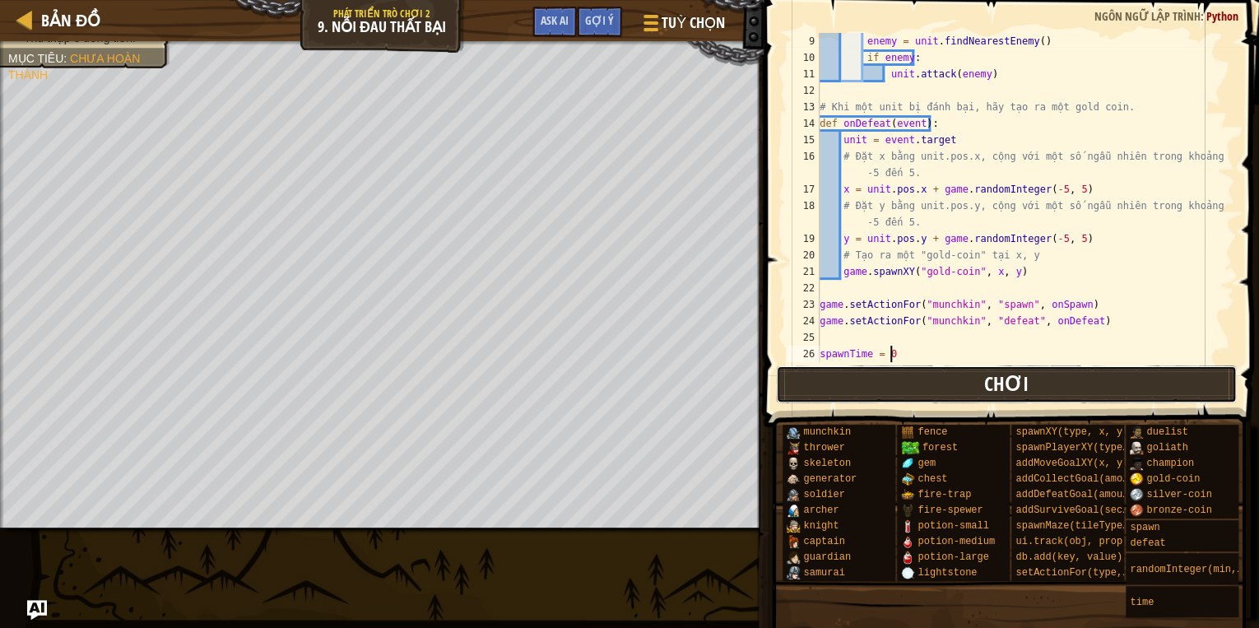
click at [1060, 367] on button "Chơi" at bounding box center [1007, 384] width 462 height 38
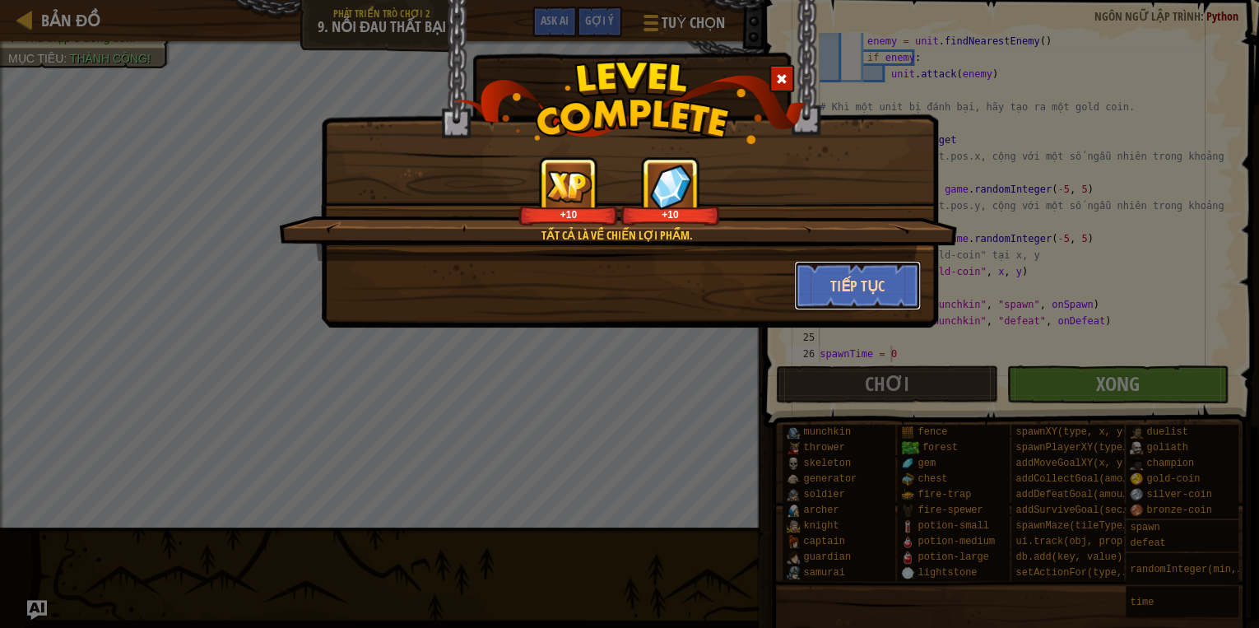
click at [839, 290] on button "Tiếp tục" at bounding box center [858, 285] width 128 height 49
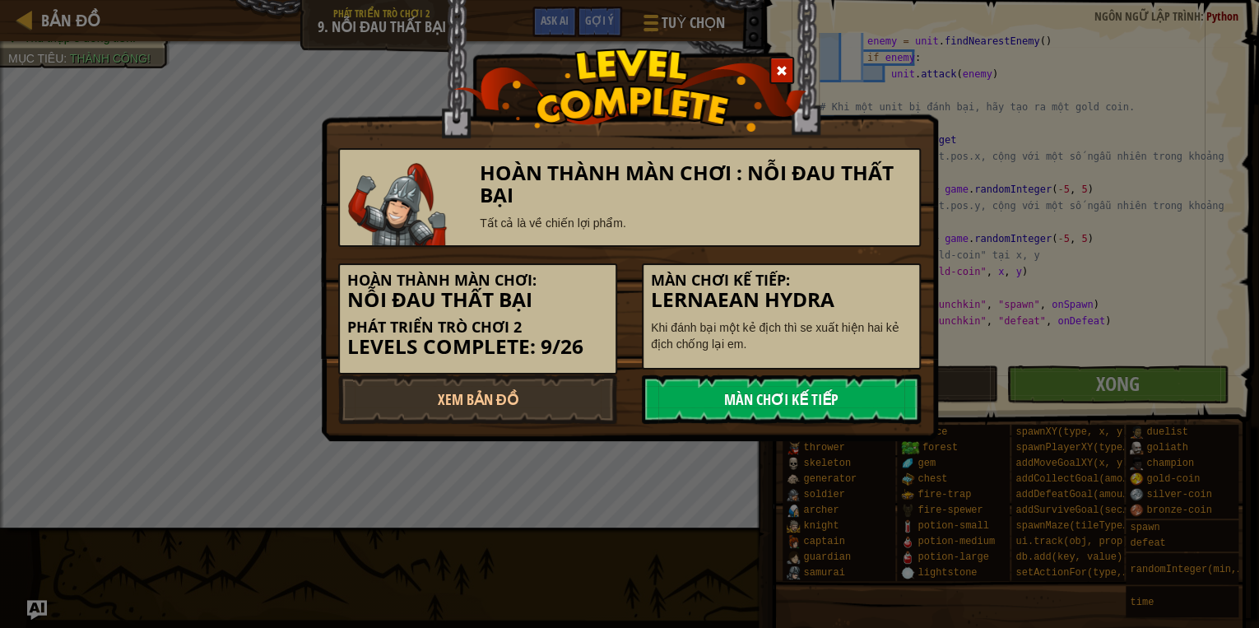
click at [694, 388] on link "Màn chơi kế tiếp" at bounding box center [781, 398] width 279 height 49
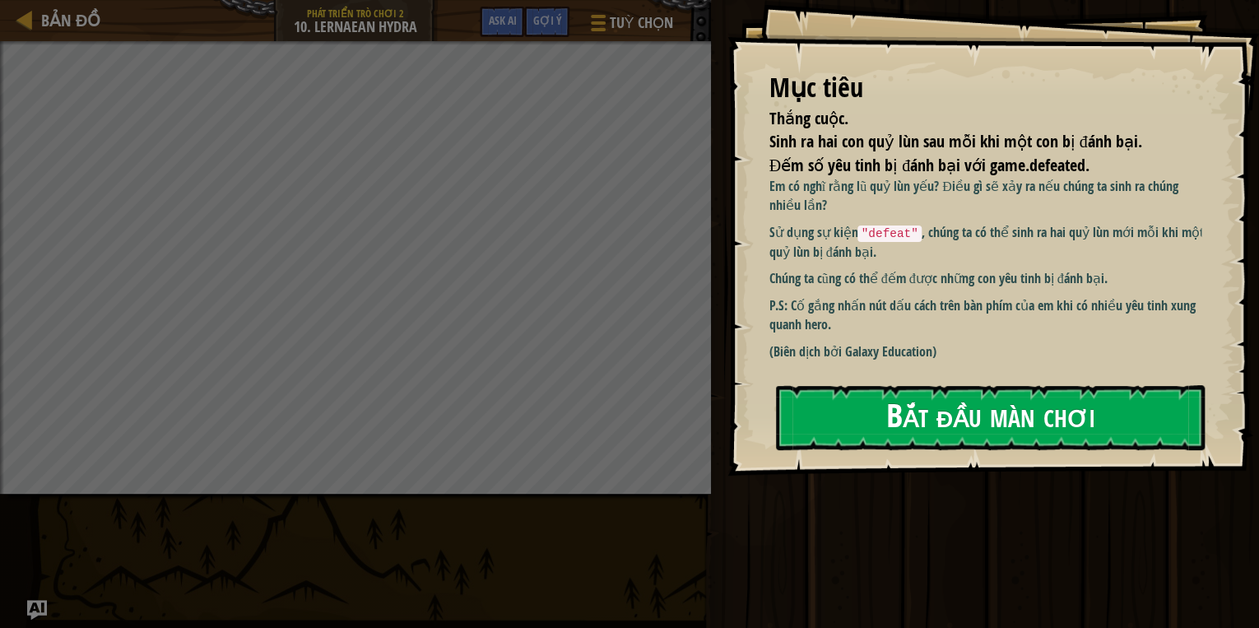
click at [827, 422] on button "Bắt đầu màn chơi" at bounding box center [990, 417] width 429 height 65
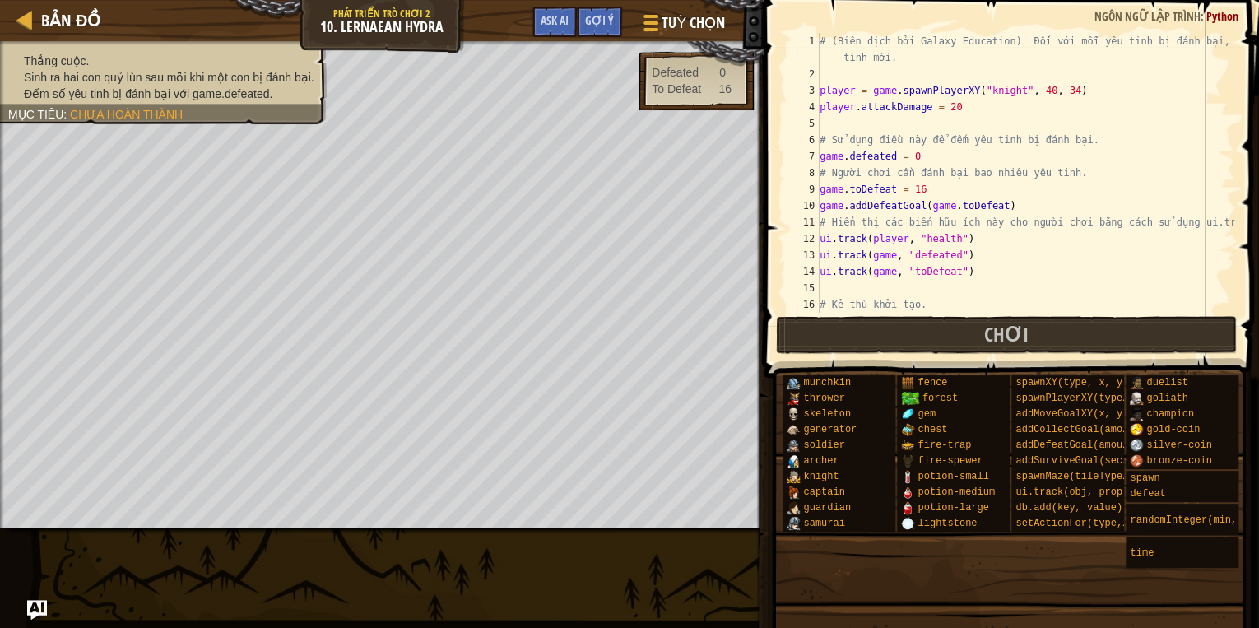
scroll to position [370, 0]
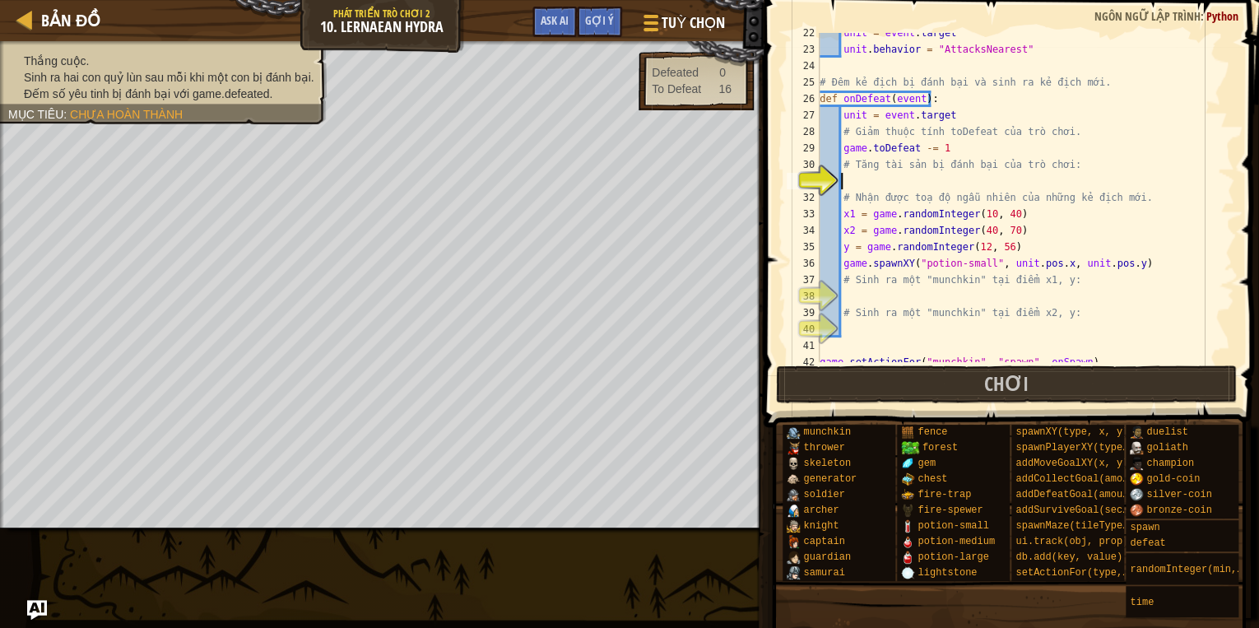
click at [896, 188] on div "unit = event . target unit . behavior = "AttacksNearest" # Đêm kẻ địch bị đánh …" at bounding box center [1020, 206] width 408 height 362
click at [897, 187] on div "unit = event . target unit . behavior = "AttacksNearest" # Đêm kẻ địch bị đánh …" at bounding box center [1020, 206] width 408 height 362
click at [880, 290] on div "unit = event . target unit . behavior = "AttacksNearest" # Đêm kẻ địch bị đánh …" at bounding box center [1020, 206] width 408 height 362
click at [885, 189] on div "unit = event . target unit . behavior = "AttacksNearest" # Đêm kẻ địch bị đánh …" at bounding box center [1020, 206] width 408 height 362
type textarea "# Nhận được toạ độ ngẫu nhiên của những kẻ địch mới."
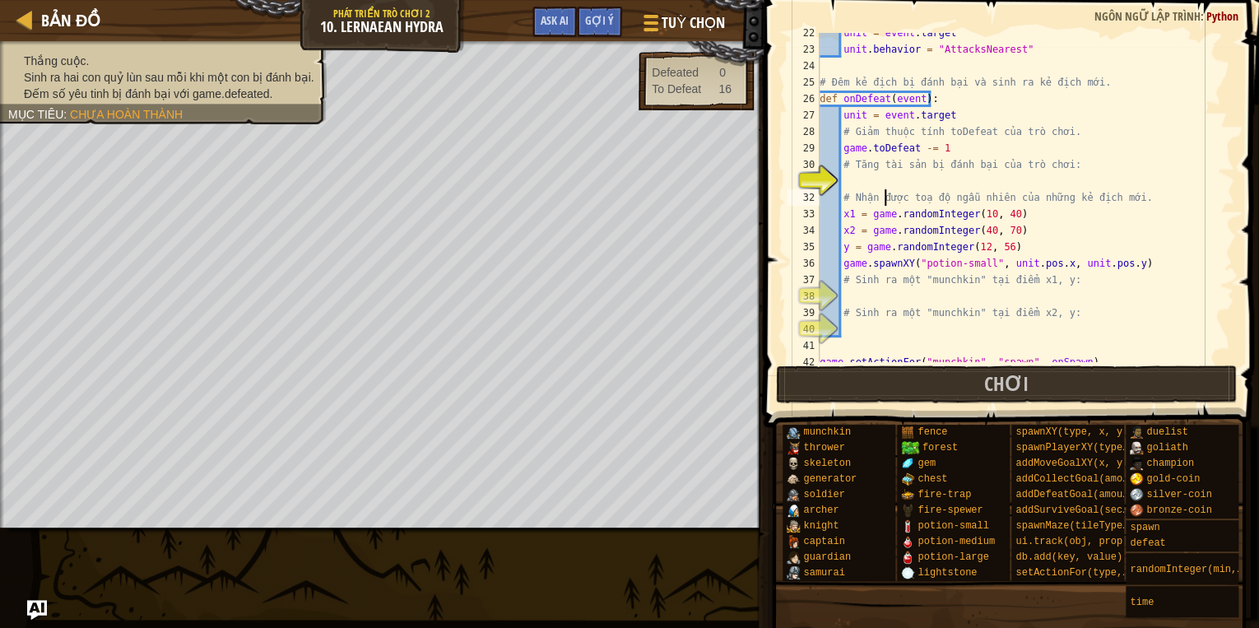
click at [882, 181] on div "unit = event . target unit . behavior = "AttacksNearest" # Đêm kẻ địch bị đánh …" at bounding box center [1020, 206] width 408 height 362
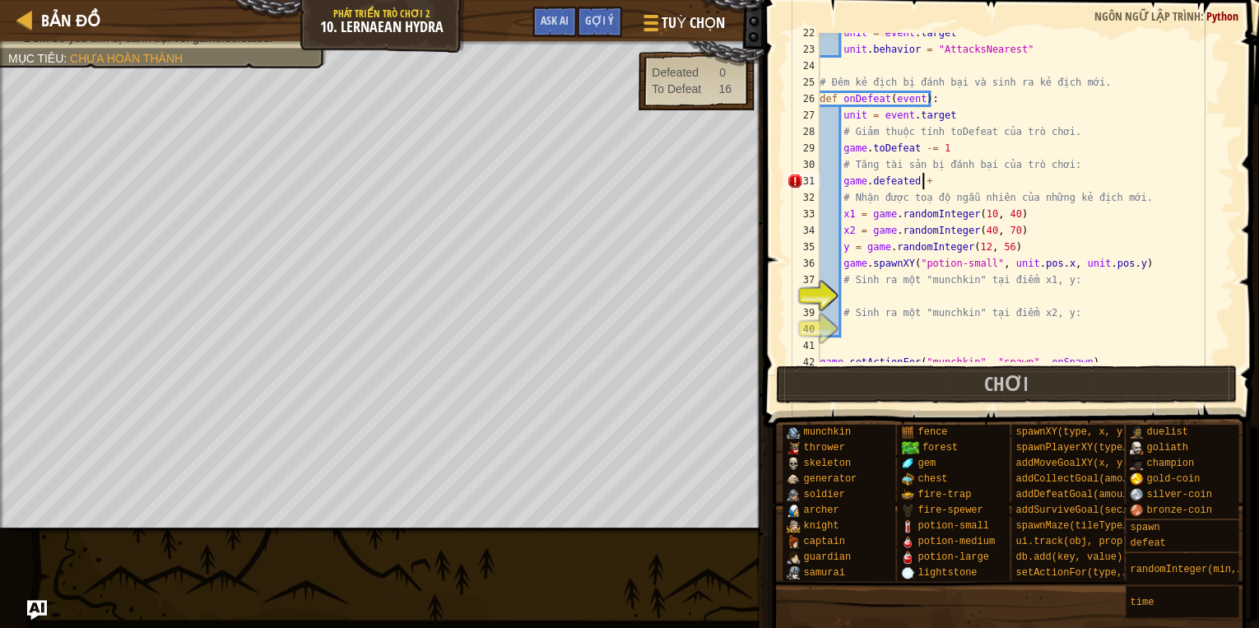
scroll to position [7, 7]
type textarea "game.defeated +=1"
click at [892, 296] on div "unit = event . target unit . behavior = "AttacksNearest" # Đêm kẻ địch bị đánh …" at bounding box center [1020, 206] width 408 height 362
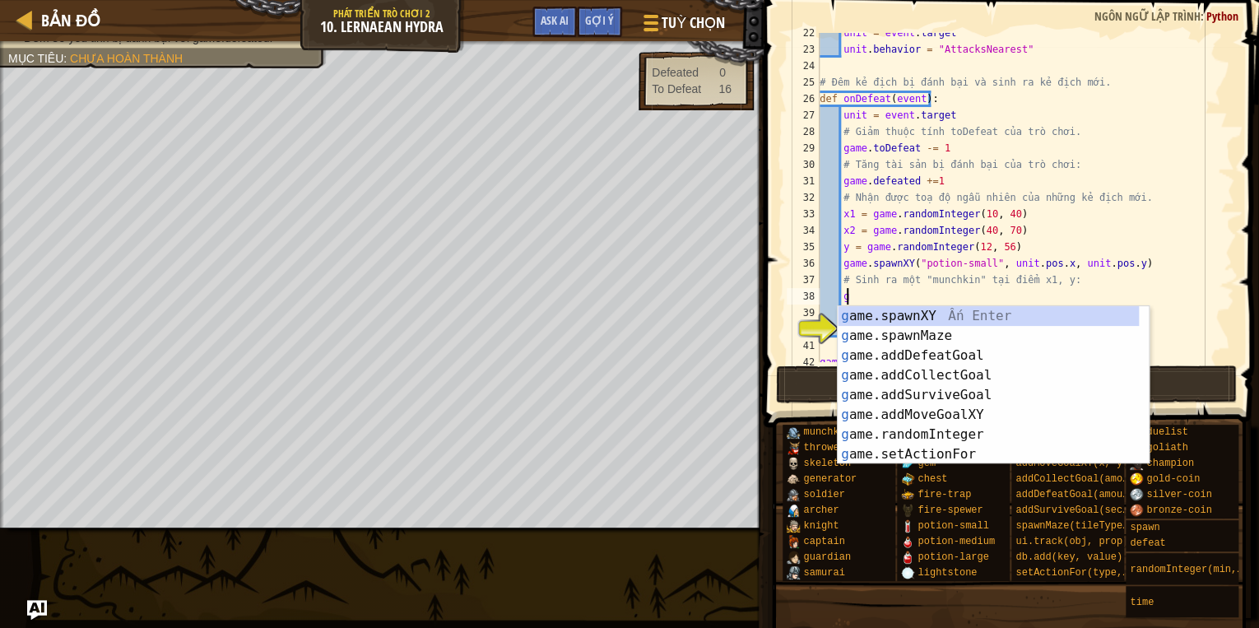
scroll to position [7, 1]
click at [879, 312] on div "g ame.spawnXY Ấn Enter g ame.spawnMaze Ấn Enter g ame.addDefeatGoal Ấn Enter g …" at bounding box center [993, 405] width 311 height 198
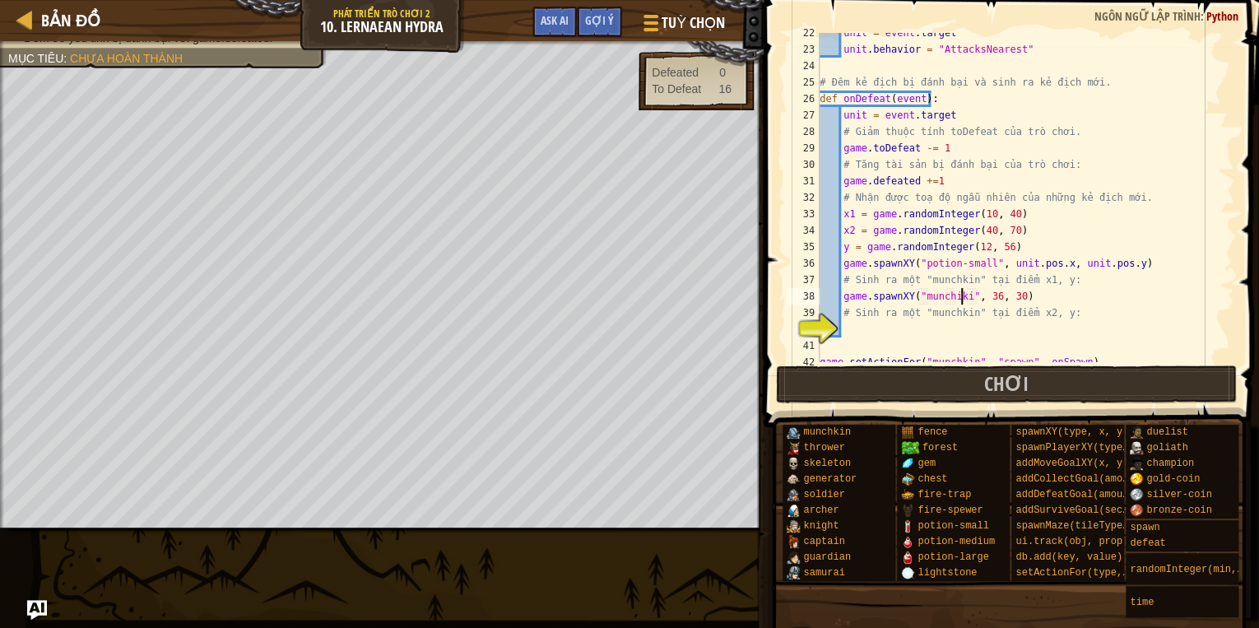
scroll to position [7, 12]
click at [889, 319] on div "unit = event . target unit . behavior = "AttacksNearest" # Đêm kẻ địch bị đánh …" at bounding box center [1020, 206] width 408 height 362
click at [994, 293] on div "unit = event . target unit . behavior = "AttacksNearest" # Đêm kẻ địch bị đánh …" at bounding box center [1020, 206] width 408 height 362
click at [1015, 291] on div "unit = event . target unit . behavior = "AttacksNearest" # Đêm kẻ địch bị đánh …" at bounding box center [1020, 206] width 408 height 362
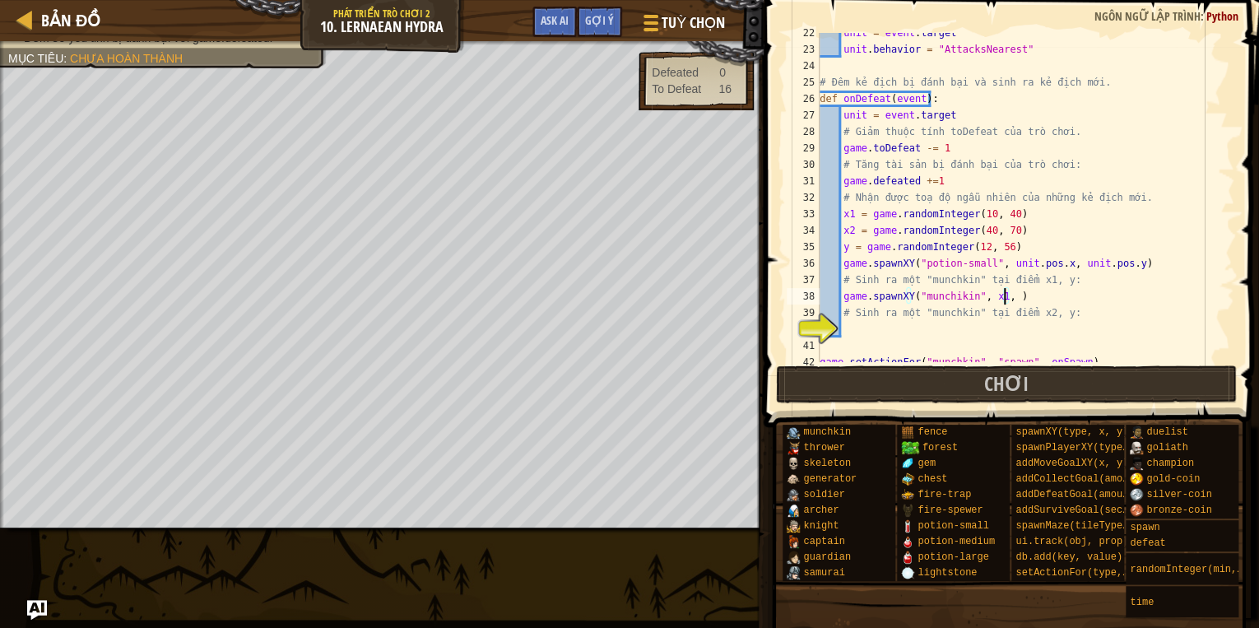
type textarea "game.spawnXY("munchikin", x1, y)"
click at [854, 321] on div "unit = event . target unit . behavior = "AttacksNearest" # Đêm kẻ địch bị đánh …" at bounding box center [1020, 206] width 408 height 362
drag, startPoint x: 839, startPoint y: 296, endPoint x: 1020, endPoint y: 294, distance: 180.2
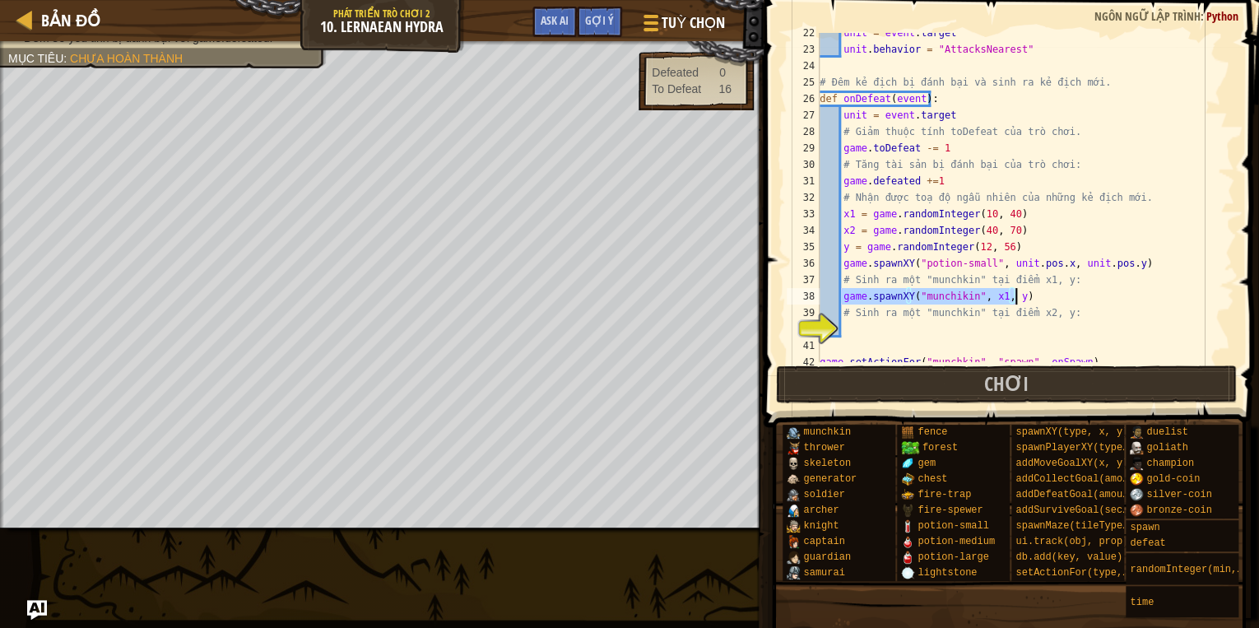
click at [1020, 294] on div "unit = event . target unit . behavior = "AttacksNearest" # Đêm kẻ địch bị đánh …" at bounding box center [1020, 206] width 408 height 362
type textarea "game.spawnXY("munchikin", x1, y)"
click at [862, 337] on div "unit = event . target unit . behavior = "AttacksNearest" # Đêm kẻ địch bị đánh …" at bounding box center [1020, 206] width 408 height 362
type textarea "game.spawnXY("munchikin", x1, y)"
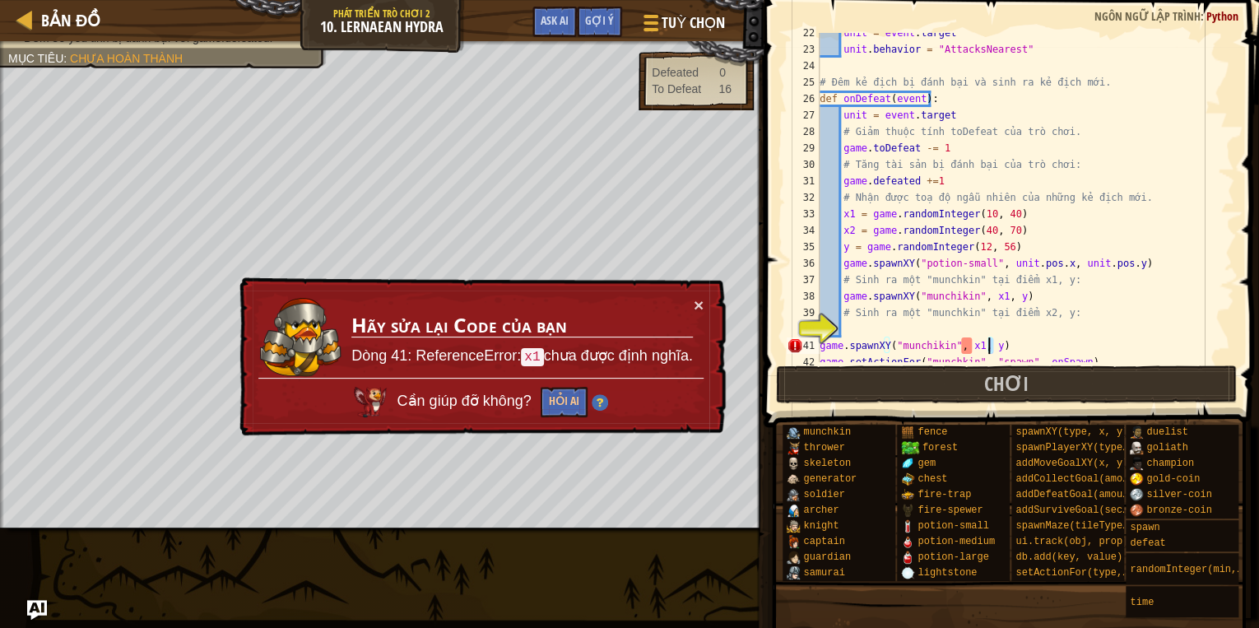
scroll to position [428, 0]
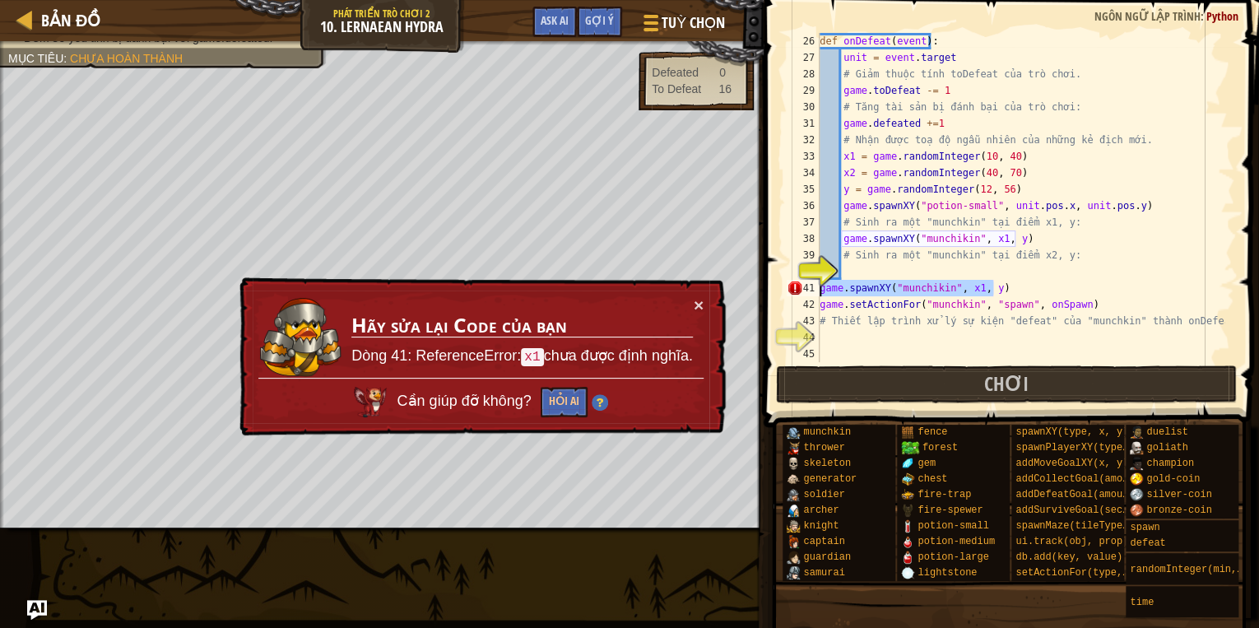
drag, startPoint x: 986, startPoint y: 346, endPoint x: 817, endPoint y: 290, distance: 177.8
click at [817, 290] on div "game.spawnXY("munchikin", x1, y) 26 27 28 29 30 31 32 33 34 35 36 37 38 39 40 4…" at bounding box center [1008, 197] width 451 height 329
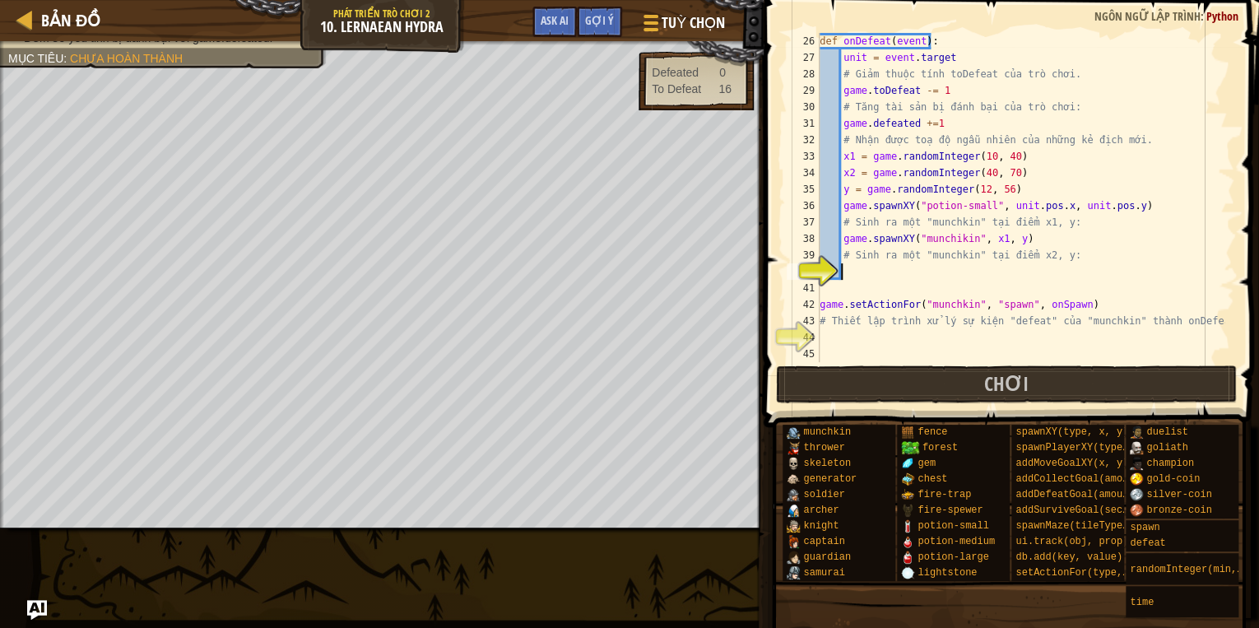
click at [859, 268] on div "def onDefeat ( event ) : unit = event . target # Giảm thuộc tính toDefeat của t…" at bounding box center [1020, 214] width 408 height 362
click at [992, 272] on div "def onDefeat ( event ) : unit = event . target # Giảm thuộc tính toDefeat của t…" at bounding box center [1020, 214] width 408 height 362
type textarea "game.spawnXY("munchikin", x2, y)"
click at [862, 332] on div "def onDefeat ( event ) : unit = event . target # Giảm thuộc tính toDefeat của t…" at bounding box center [1020, 214] width 408 height 362
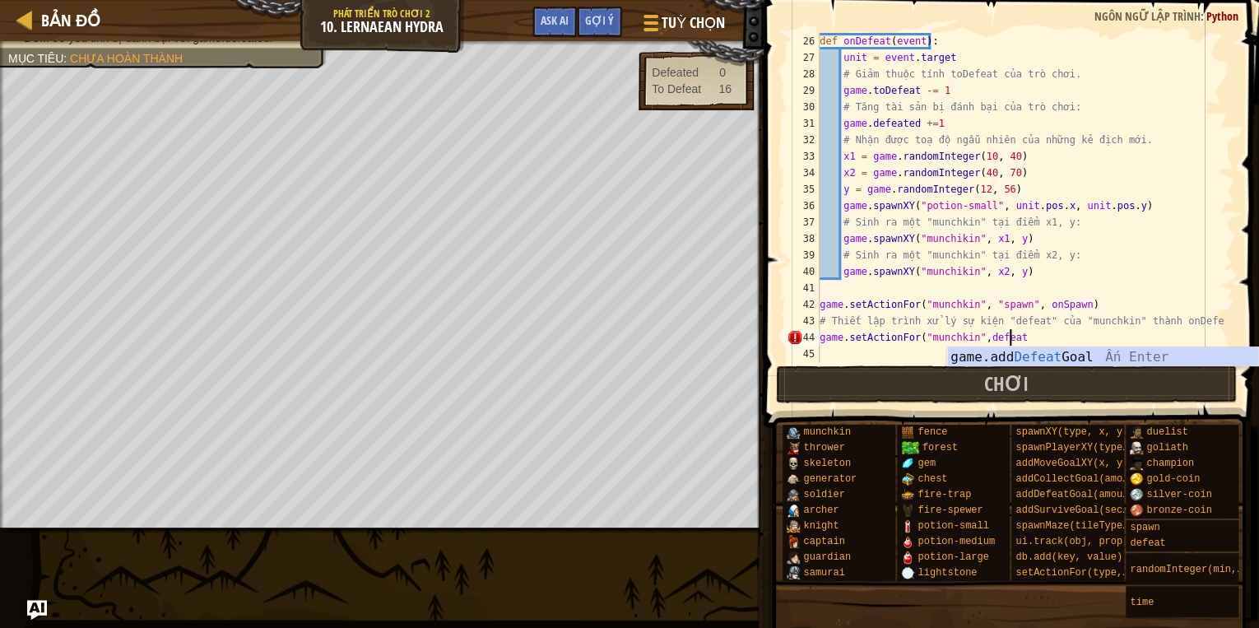
scroll to position [7, 15]
click at [977, 335] on div "def onDefeat ( event ) : unit = event . target # Giảm thuộc tính toDefeat của t…" at bounding box center [1020, 214] width 408 height 362
click at [1020, 341] on div "def onDefeat ( event ) : unit = event . target # Giảm thuộc tính toDefeat của t…" at bounding box center [1020, 214] width 408 height 362
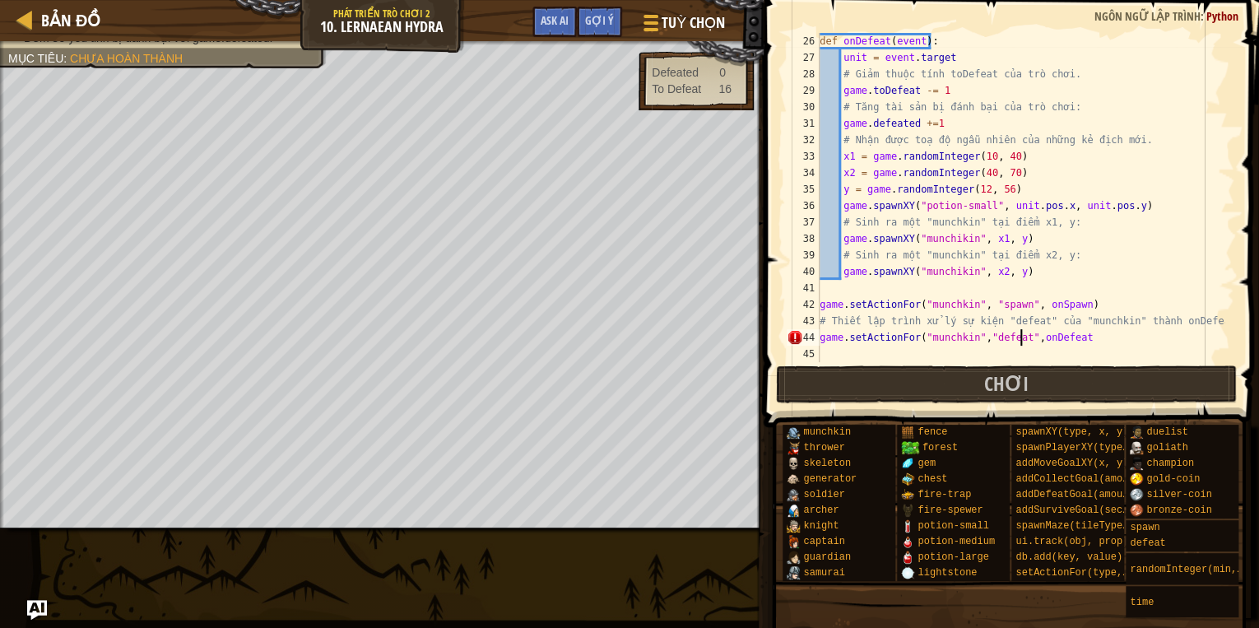
click at [1020, 336] on div "def onDefeat ( event ) : unit = event . target # Giảm thuộc tính toDefeat của t…" at bounding box center [1020, 214] width 408 height 362
click at [1081, 335] on div "def onDefeat ( event ) : unit = event . target # Giảm thuộc tính toDefeat của t…" at bounding box center [1020, 214] width 408 height 362
click at [1006, 381] on span "Chơi" at bounding box center [1006, 383] width 44 height 26
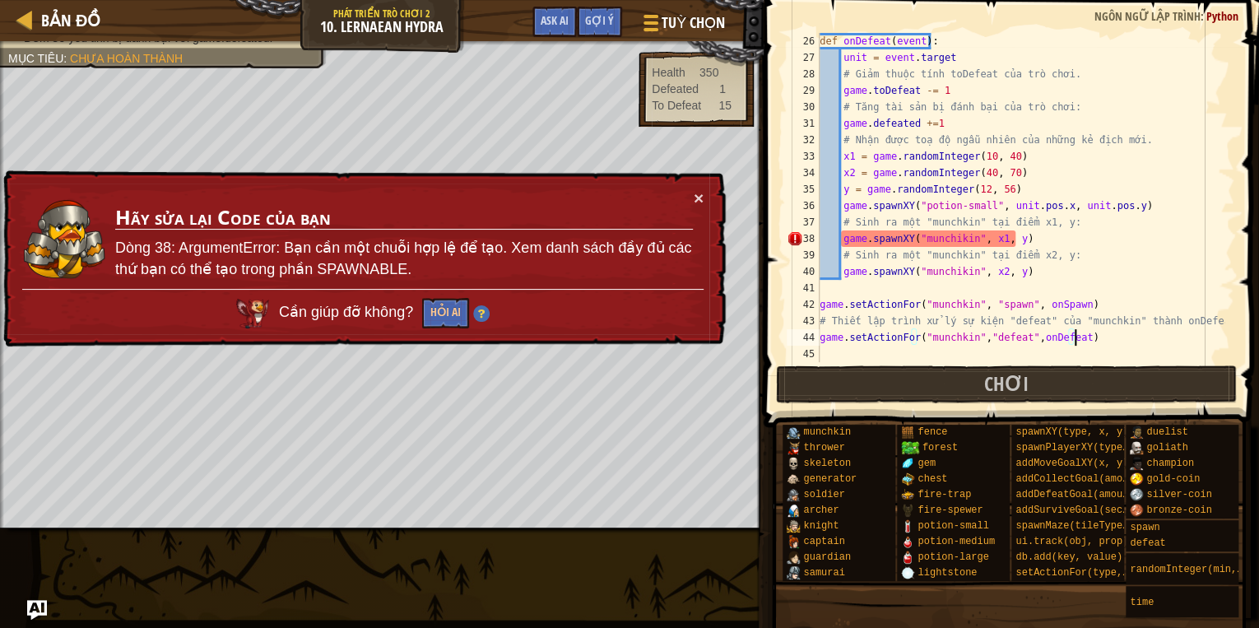
click at [951, 237] on div "def onDefeat ( event ) : unit = event . target # Giảm thuộc tính toDefeat của t…" at bounding box center [1020, 214] width 408 height 362
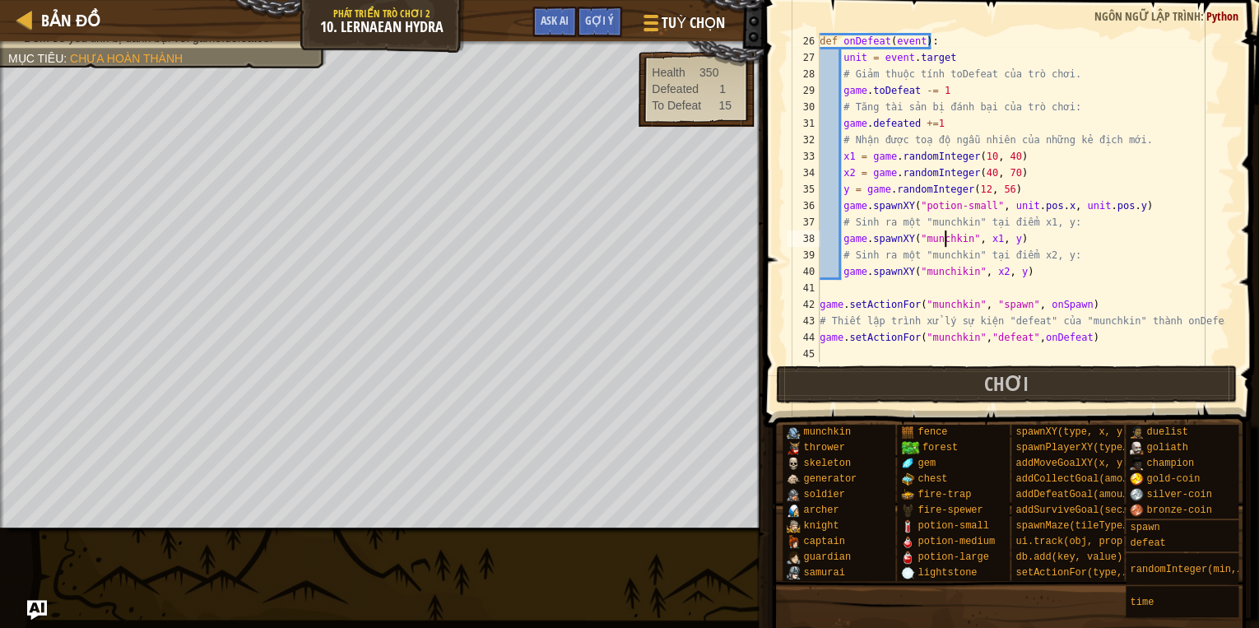
scroll to position [7, 14]
click at [945, 391] on button "Chơi" at bounding box center [1007, 384] width 462 height 38
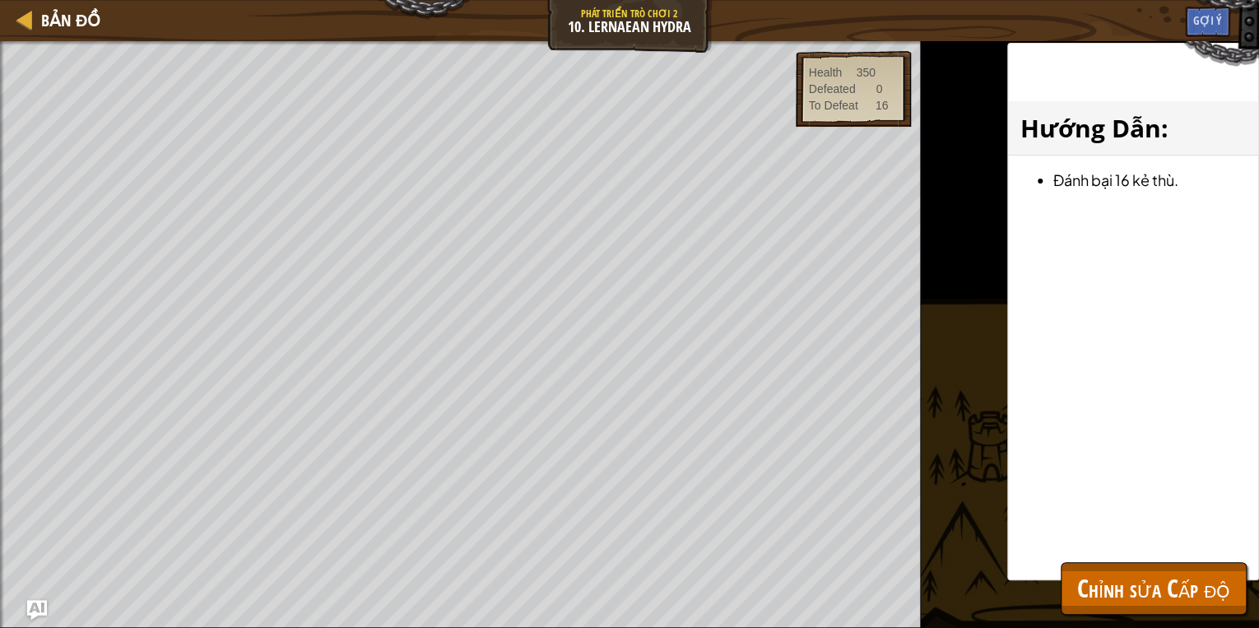
click at [439, 345] on div "Bản đồ Phát triển trò chơi 2 10. Lernaean Hydra Tuỳ chọn Xong Gợi ý Ask AI 1 הה…" at bounding box center [629, 314] width 1259 height 628
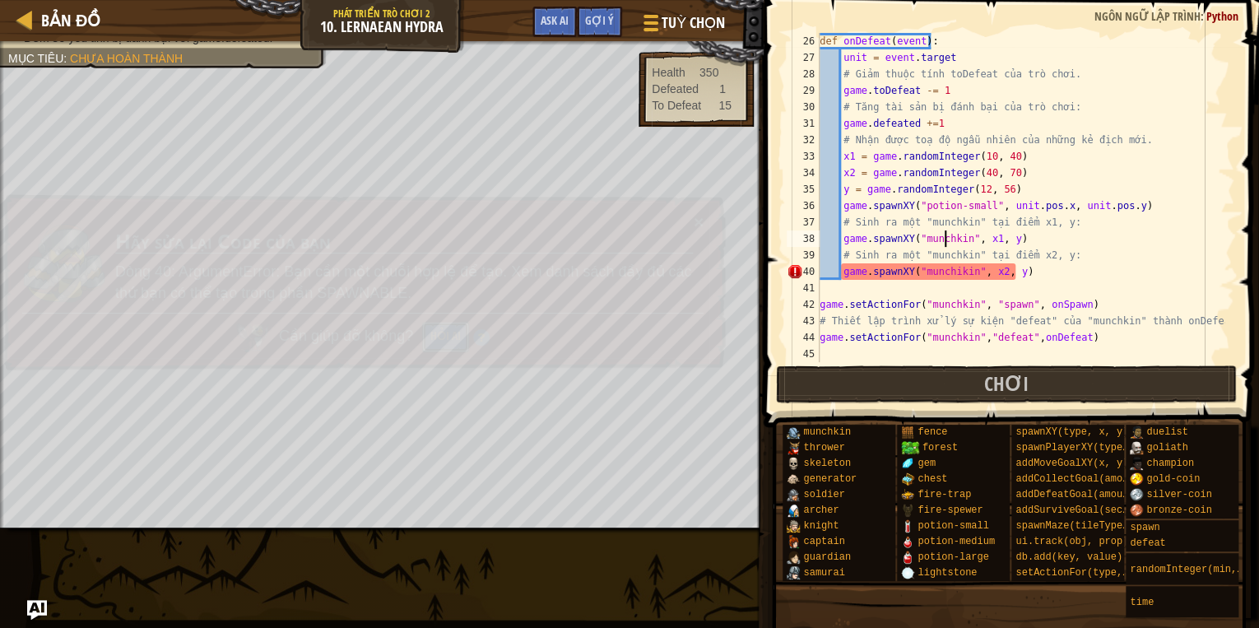
drag, startPoint x: 451, startPoint y: 323, endPoint x: 467, endPoint y: 296, distance: 30.6
click at [455, 317] on div "Cần giúp đỡ không? Hỏi AI" at bounding box center [362, 333] width 682 height 50
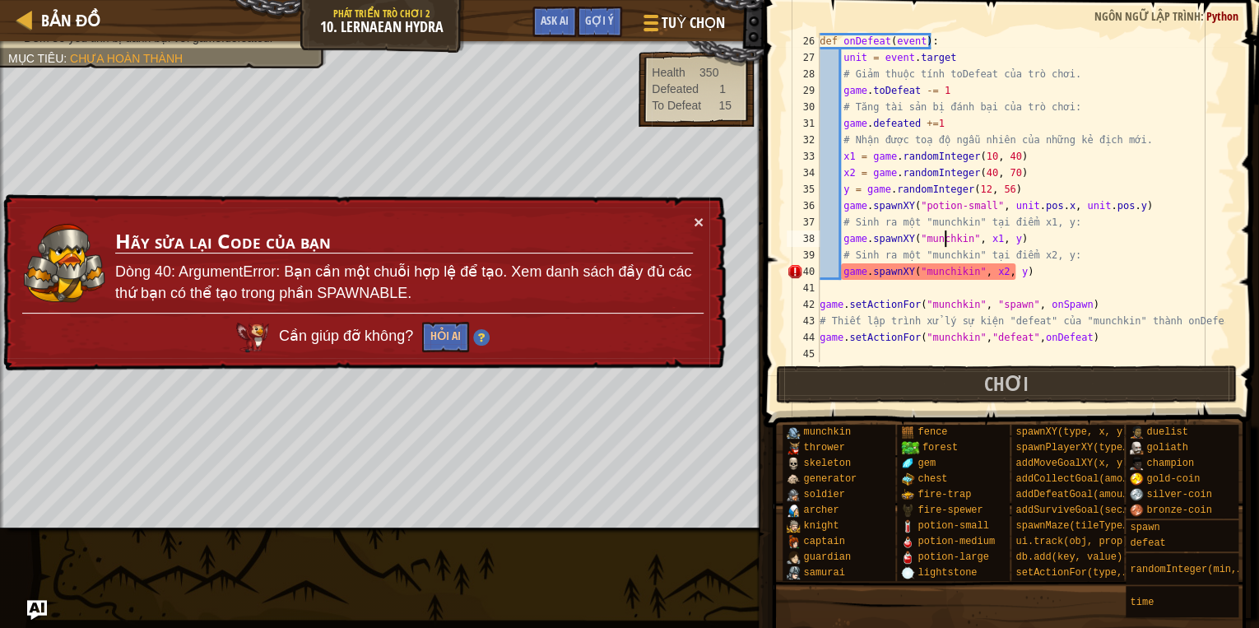
click at [951, 270] on div "def onDefeat ( event ) : unit = event . target # Giảm thuộc tính toDefeat của t…" at bounding box center [1020, 214] width 408 height 362
type textarea "game.spawnXY("munchkin", x2, y)"
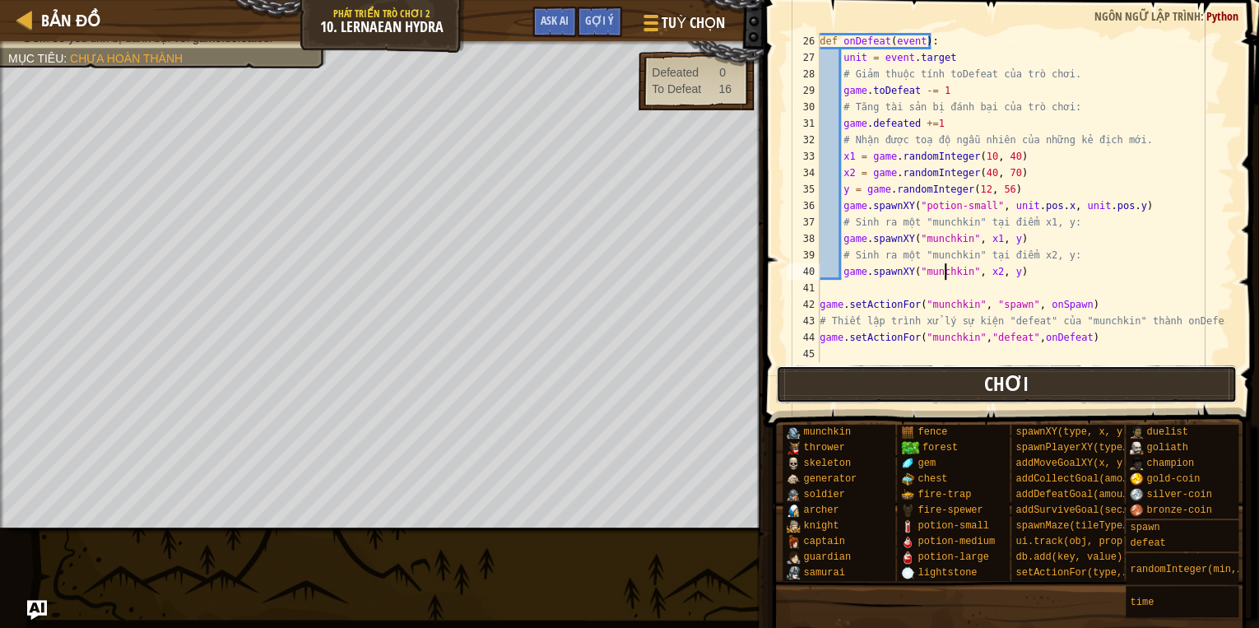
click at [879, 374] on button "Chơi" at bounding box center [1007, 384] width 462 height 38
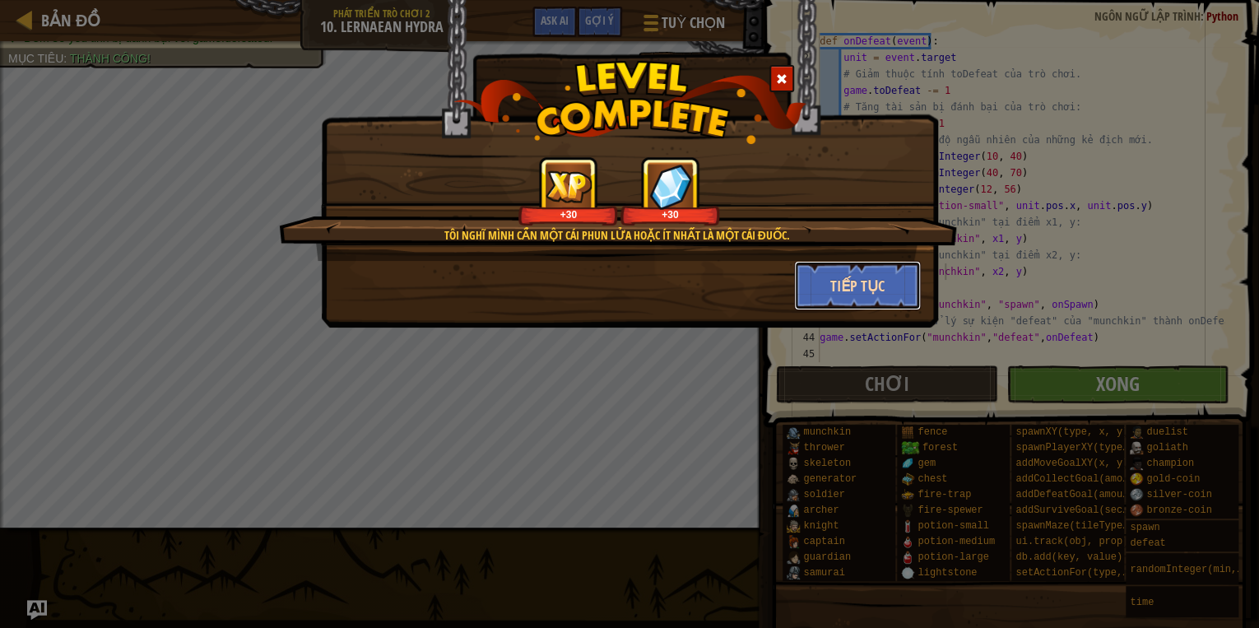
click at [833, 288] on button "Tiếp tục" at bounding box center [858, 285] width 128 height 49
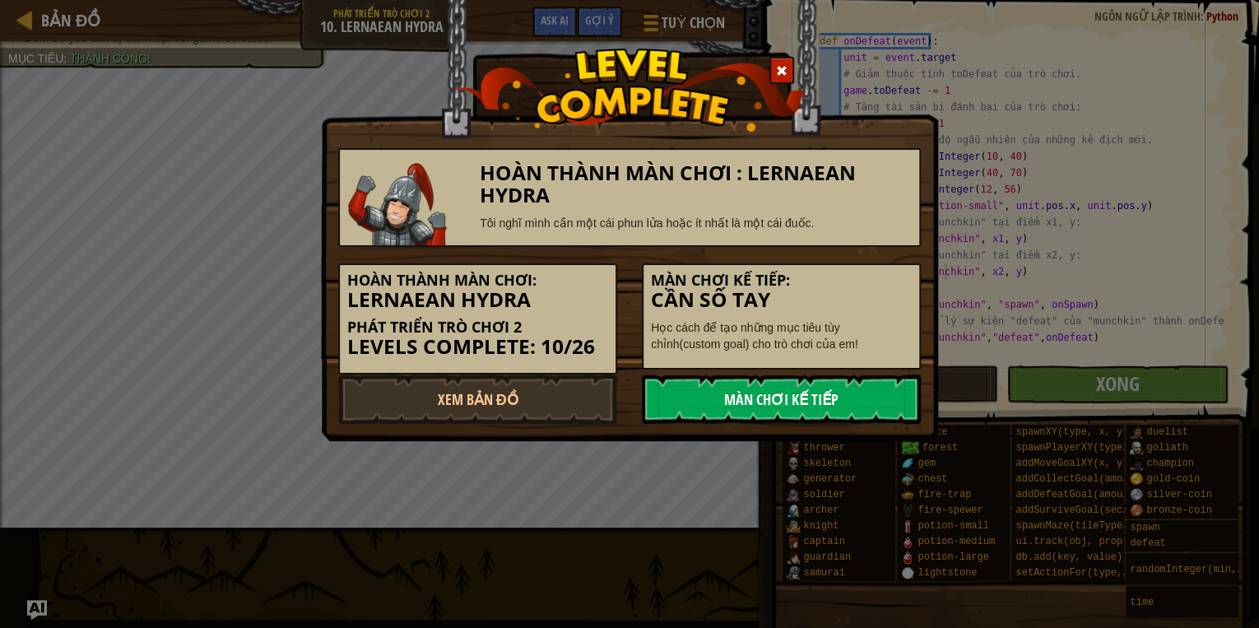
click at [754, 402] on link "Màn chơi kế tiếp" at bounding box center [781, 398] width 279 height 49
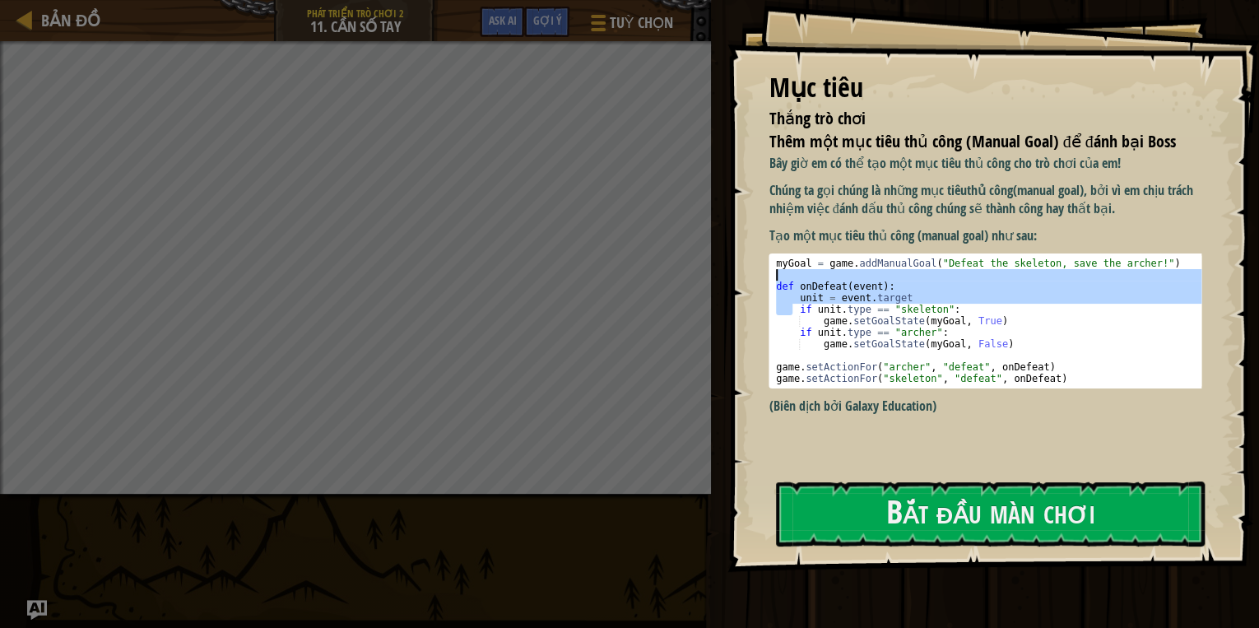
drag, startPoint x: 793, startPoint y: 309, endPoint x: 799, endPoint y: 279, distance: 30.2
click at [799, 279] on div "myGoal = game . addManualGoal ( "Defeat the skeleton, save the archer!" ) def o…" at bounding box center [990, 333] width 435 height 150
drag, startPoint x: 799, startPoint y: 279, endPoint x: 749, endPoint y: 356, distance: 91.5
click at [749, 356] on div "Mục tiêu Thắng trò chơi Thêm một mục tiêu thủ công (Manual Goal) để đánh bại Bo…" at bounding box center [994, 286] width 532 height 572
click at [821, 427] on div "Bây giờ em có thể tạo một mục tiêu thủ công cho trò chơi của em! Chúng ta gọi c…" at bounding box center [990, 309] width 443 height 311
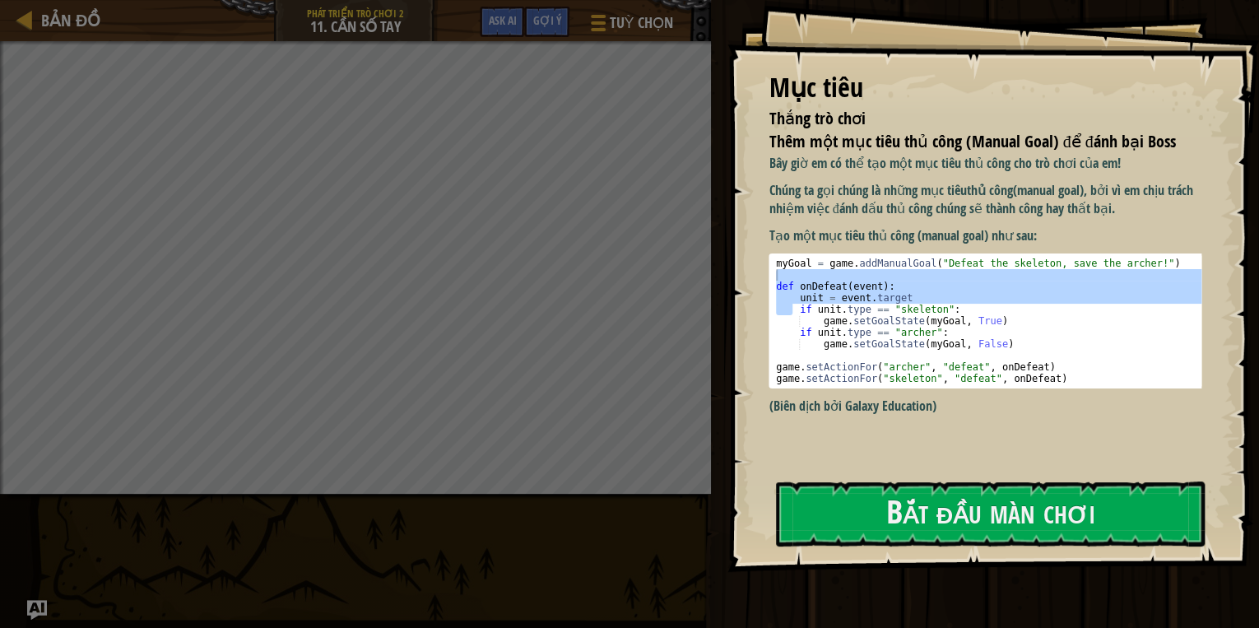
drag, startPoint x: 747, startPoint y: 314, endPoint x: 768, endPoint y: 302, distance: 24.0
click at [751, 313] on div "Mục tiêu Thắng trò chơi Thêm một mục tiêu thủ công (Manual Goal) để đánh bại Bo…" at bounding box center [994, 286] width 532 height 572
click at [783, 296] on div "myGoal = game . addManualGoal ( "Defeat the skeleton, save the archer!" ) def o…" at bounding box center [990, 321] width 435 height 127
type textarea "unit = [DOMAIN_NAME]"
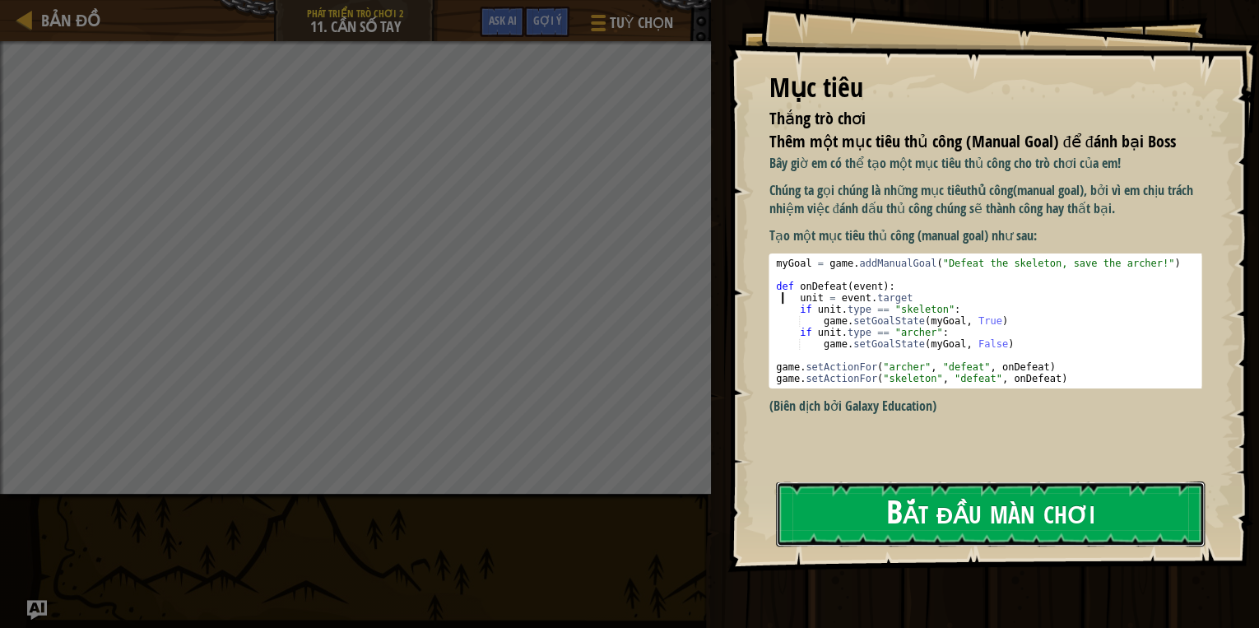
click at [820, 485] on button "Bắt đầu màn chơi" at bounding box center [990, 513] width 429 height 65
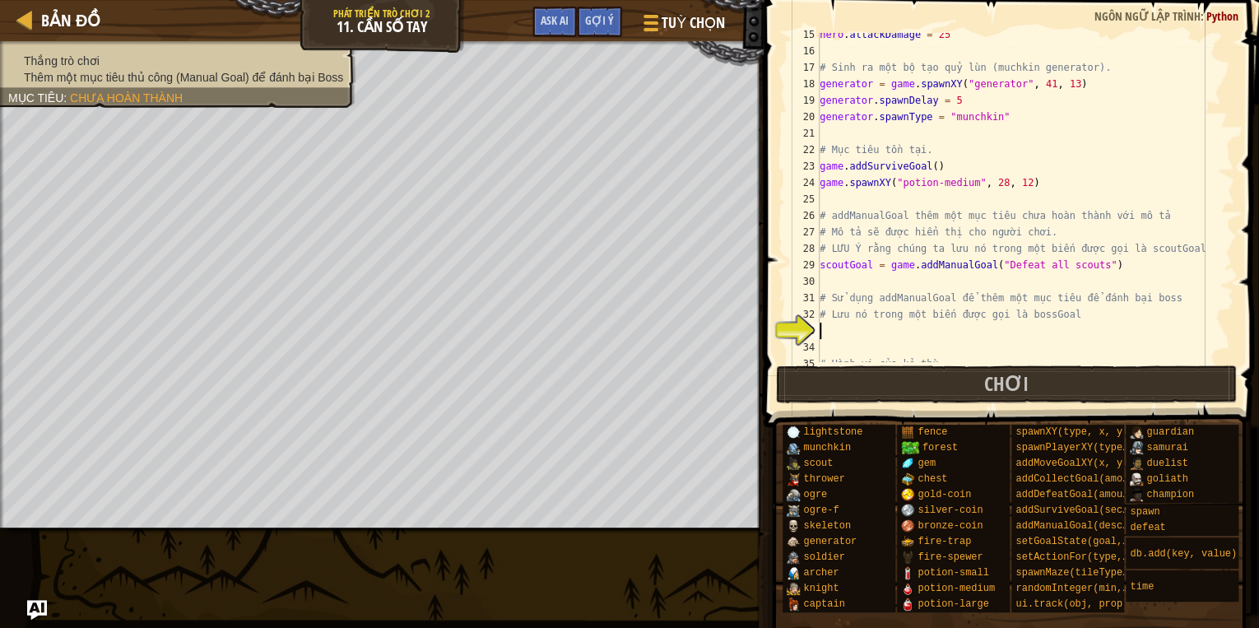
scroll to position [316, 0]
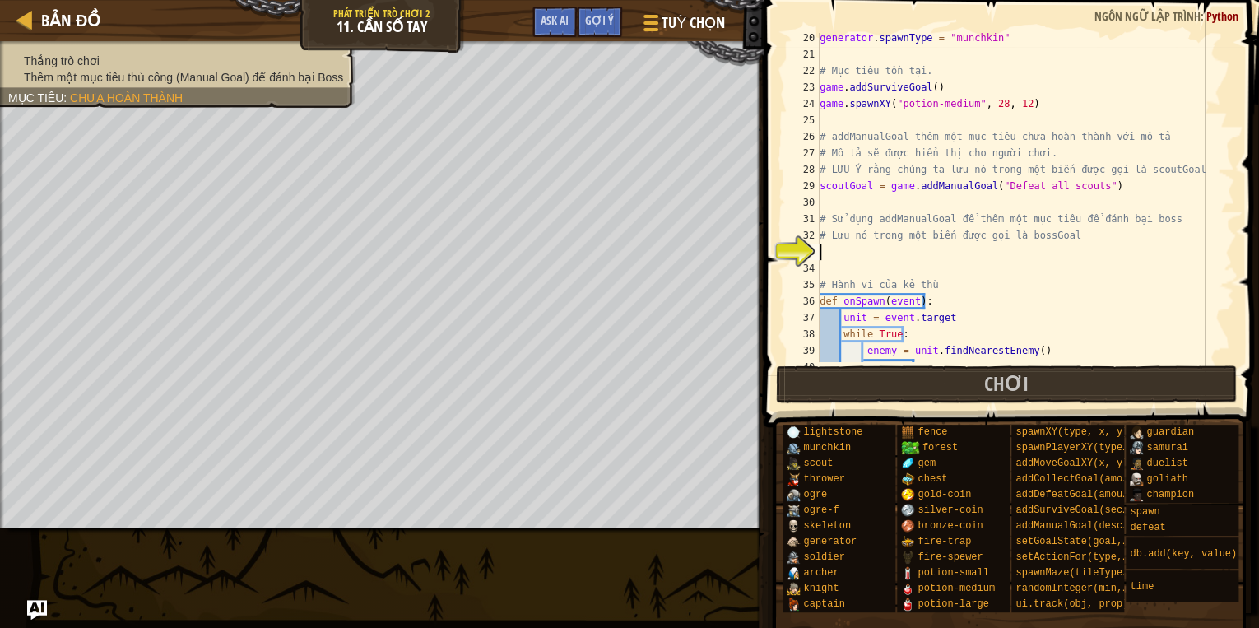
click at [846, 254] on div "generator . spawnType = "munchkin" # Mục tiêu tồn tại. game . addSurviveGoal ( …" at bounding box center [1020, 211] width 408 height 362
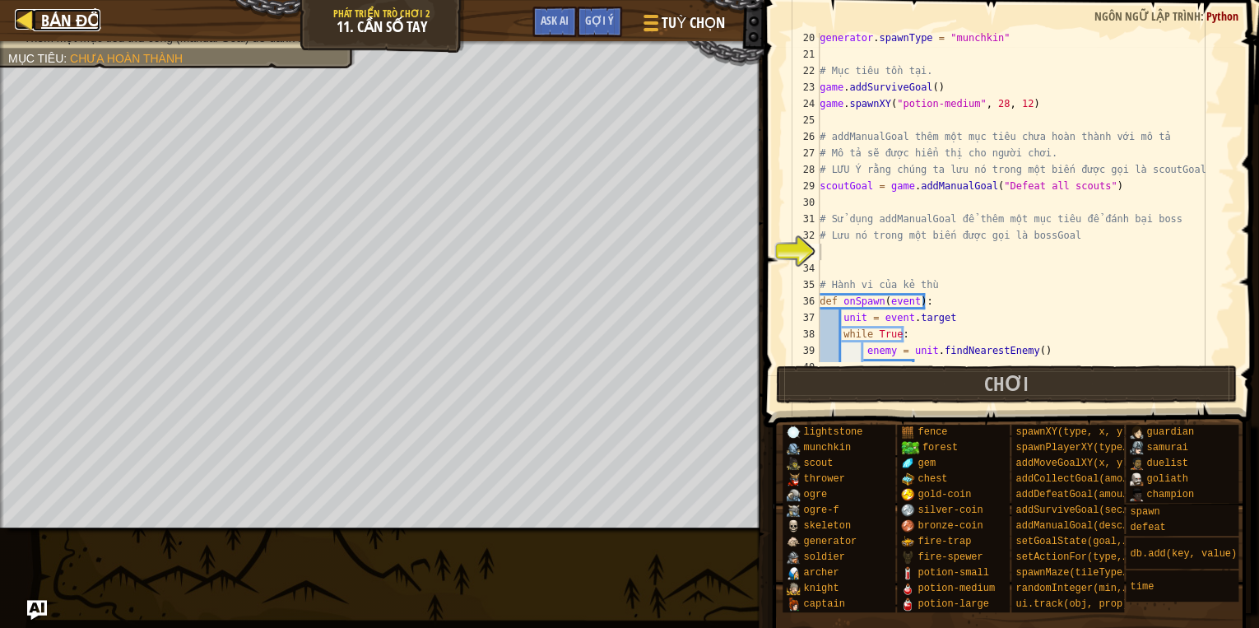
click at [26, 16] on div at bounding box center [25, 19] width 21 height 21
select select "vi"
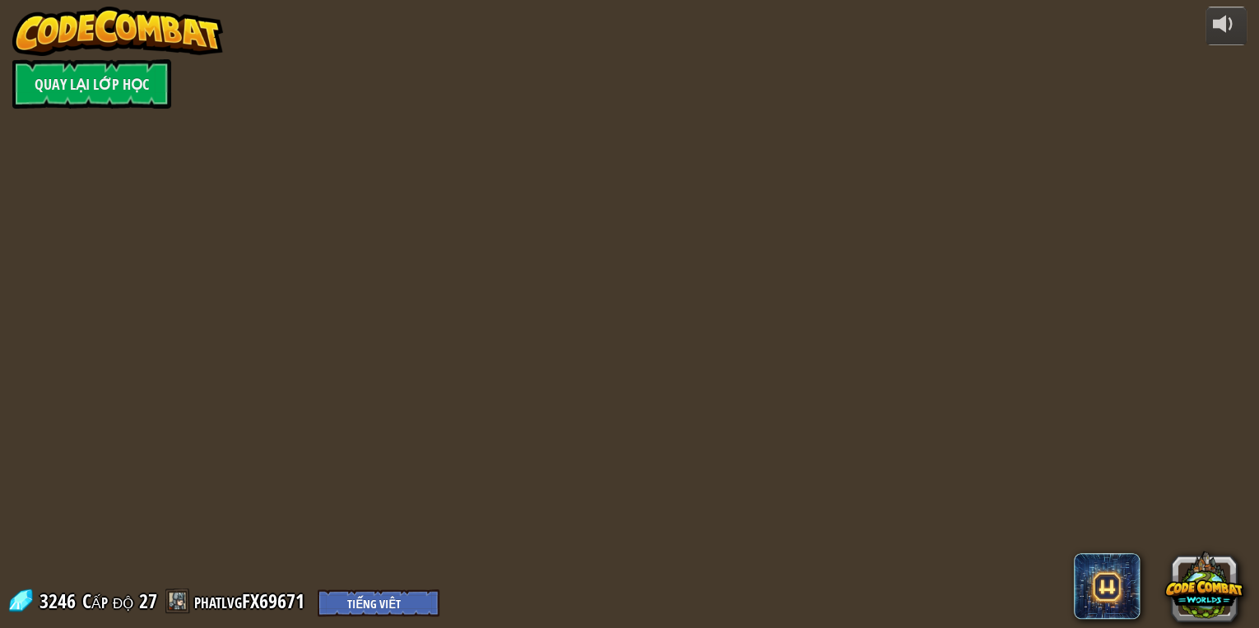
select select "vi"
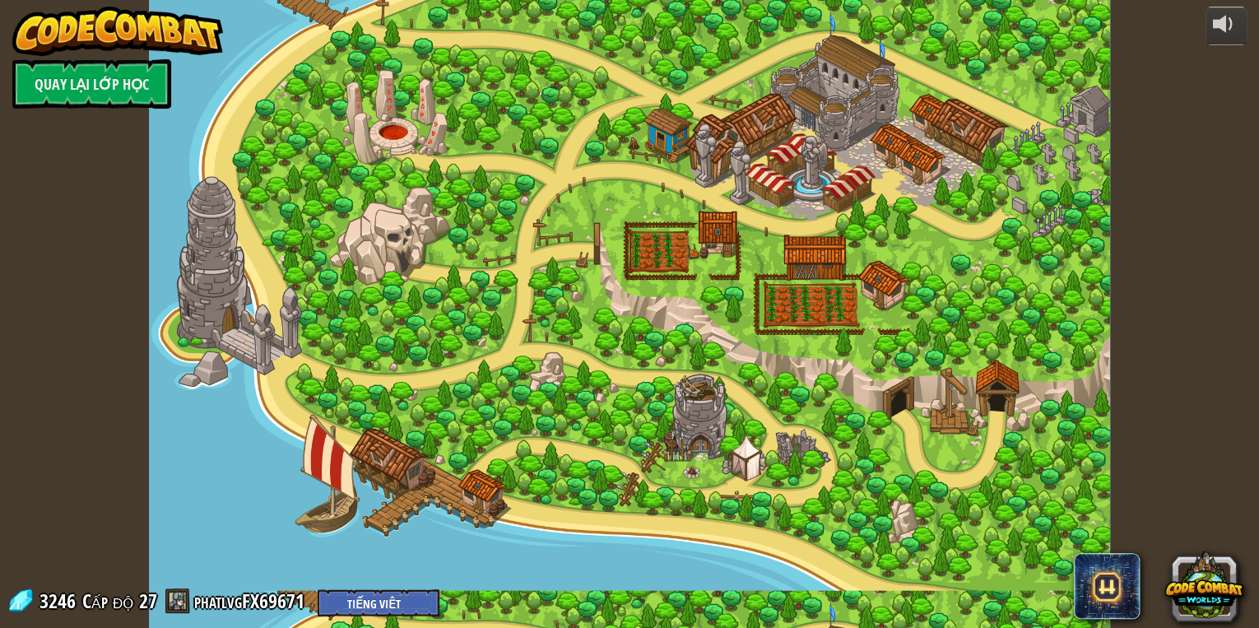
select select "vi"
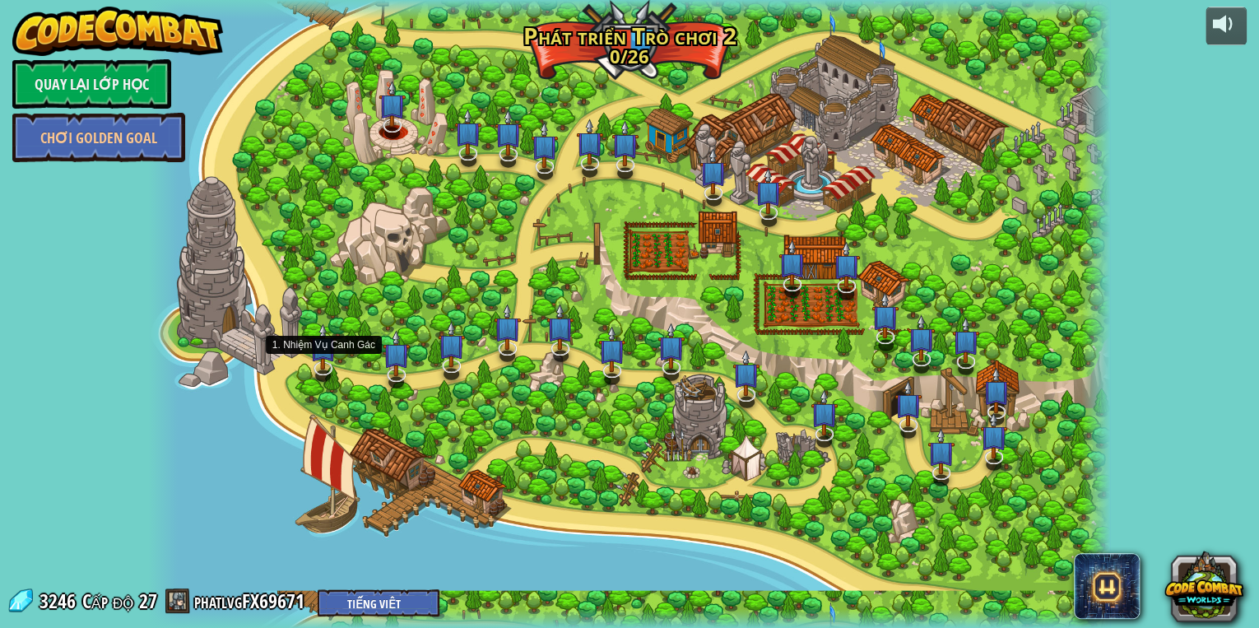
select select "vi"
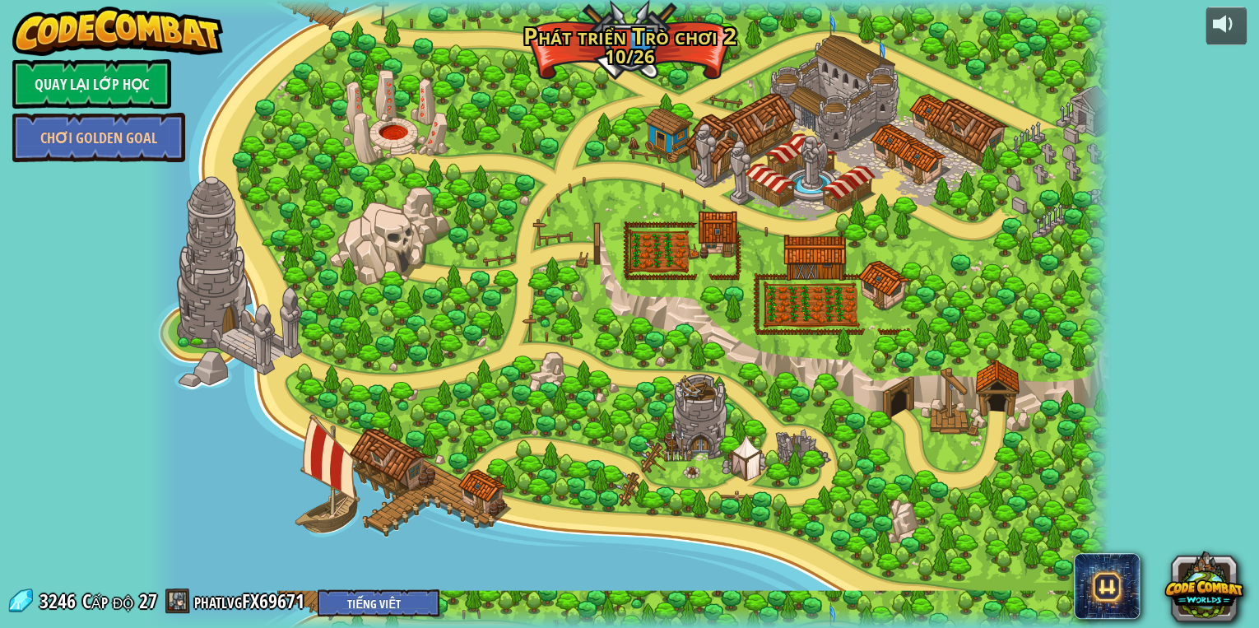
select select "vi"
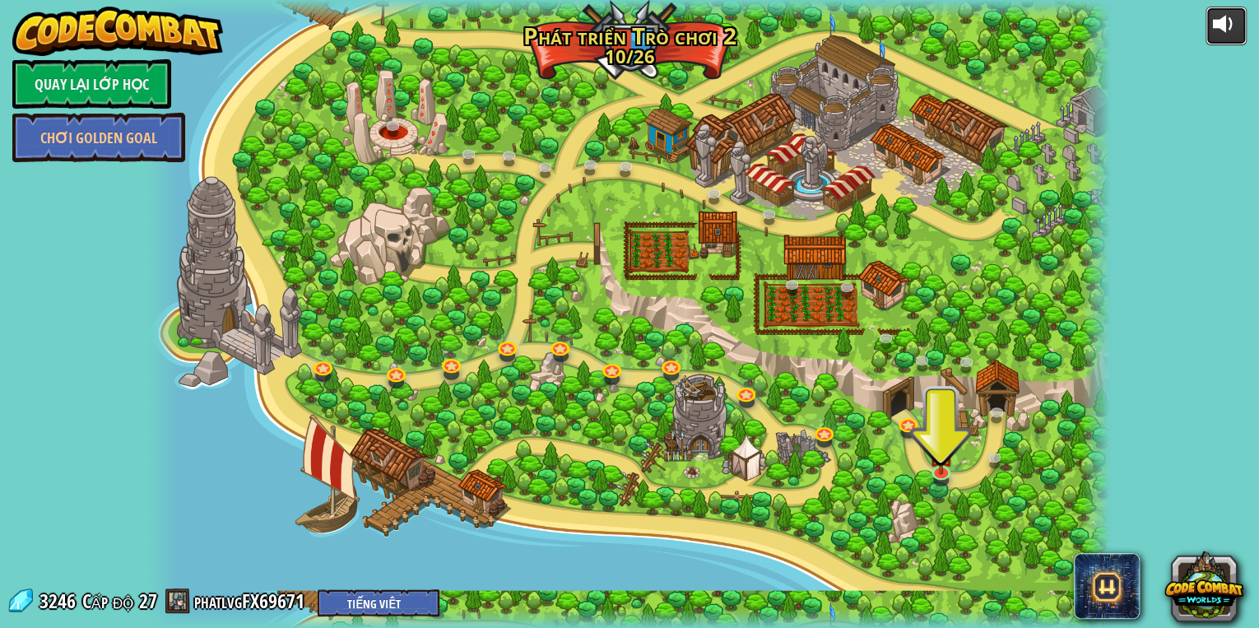
click at [1218, 30] on div at bounding box center [1226, 24] width 26 height 26
